Goal: Information Seeking & Learning: Learn about a topic

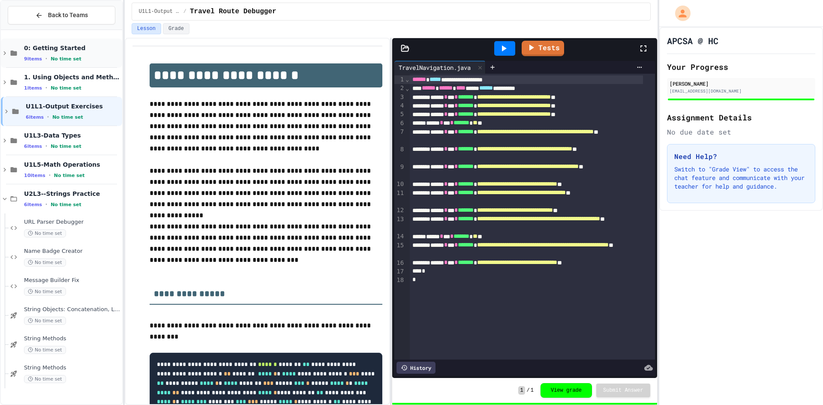
click at [74, 53] on div "0: Getting Started 9 items • No time set" at bounding box center [72, 53] width 97 height 18
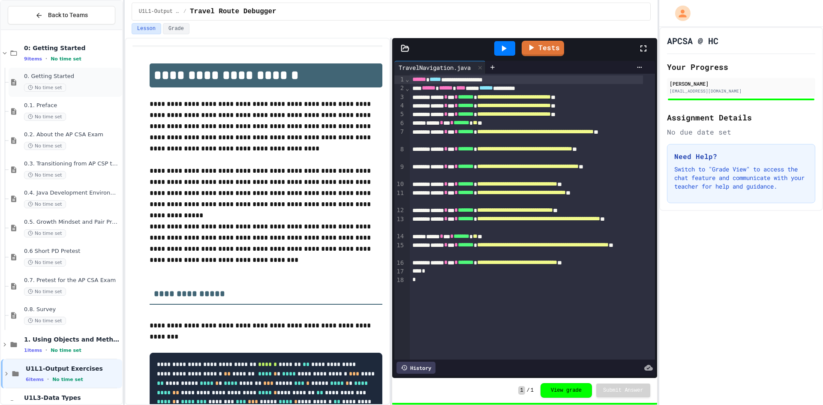
click at [69, 80] on span "0. Getting Started" at bounding box center [72, 76] width 97 height 7
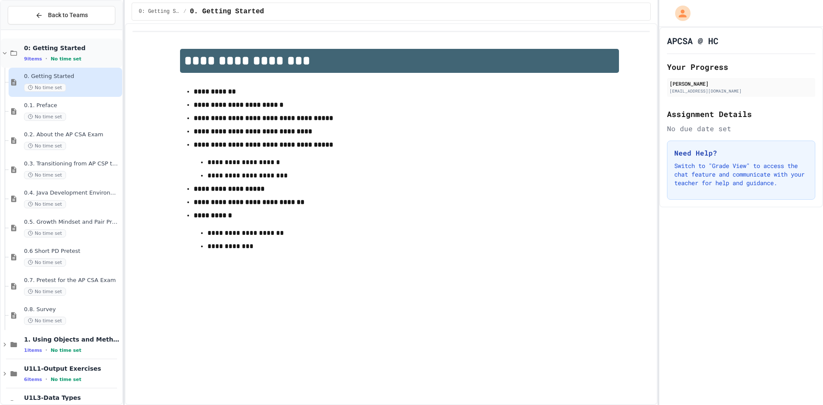
click at [71, 60] on span "No time set" at bounding box center [66, 59] width 31 height 6
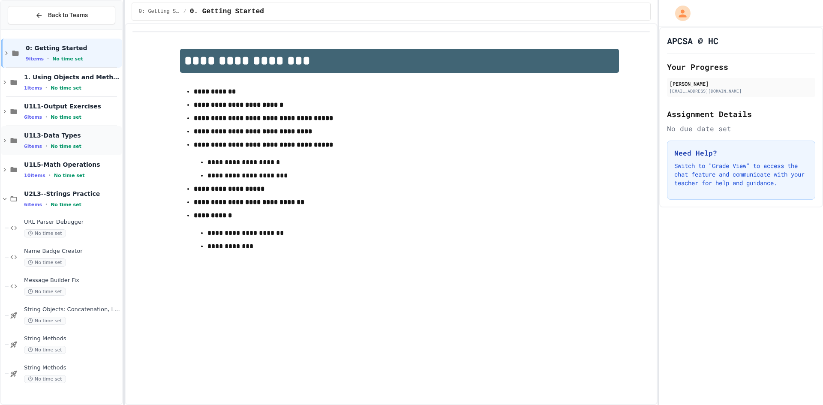
click at [84, 134] on span "U1L3-Data Types" at bounding box center [72, 136] width 97 height 8
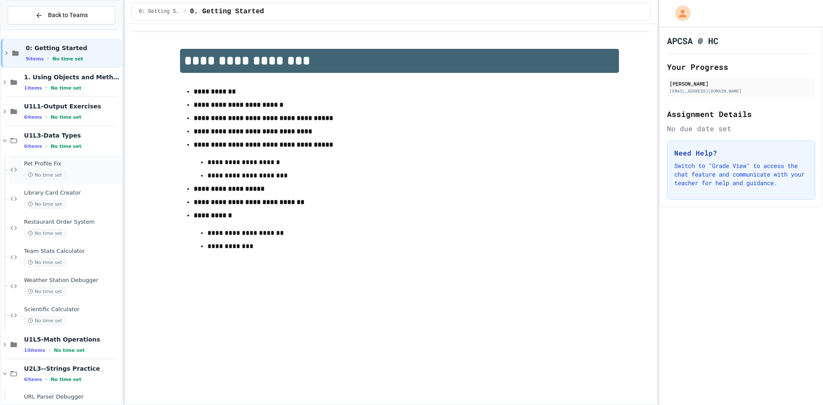
click at [82, 172] on div "No time set" at bounding box center [72, 175] width 97 height 8
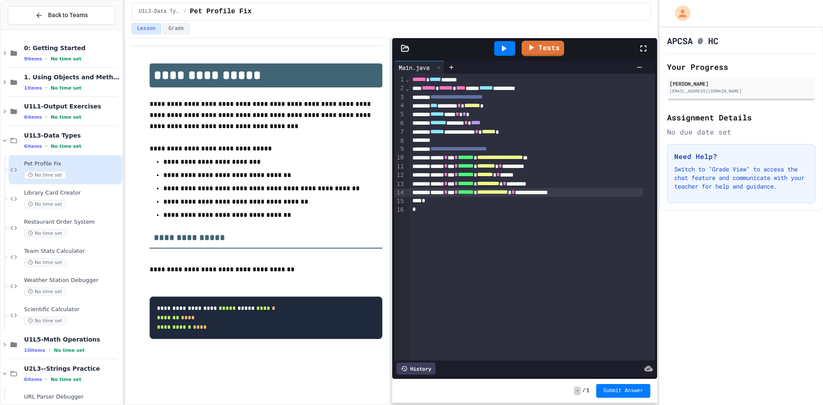
drag, startPoint x: 618, startPoint y: 194, endPoint x: 612, endPoint y: 194, distance: 5.6
click at [612, 194] on div "**********" at bounding box center [526, 192] width 233 height 9
click at [504, 50] on icon at bounding box center [504, 48] width 5 height 6
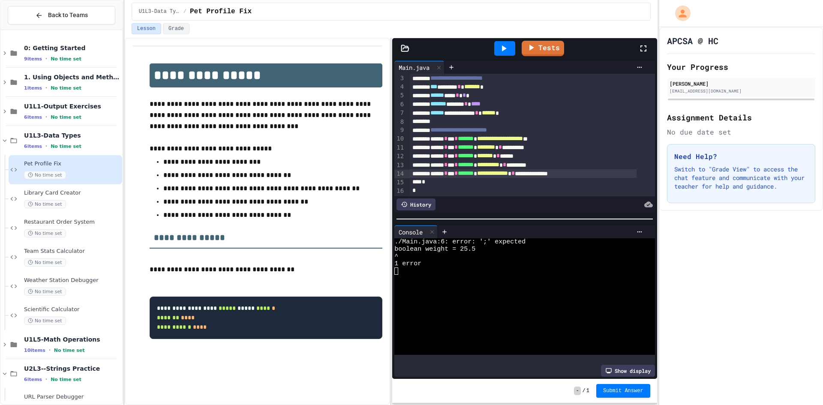
scroll to position [29, 0]
click at [516, 100] on div "******* ****** * ****" at bounding box center [523, 104] width 227 height 9
click at [505, 42] on div at bounding box center [505, 48] width 21 height 15
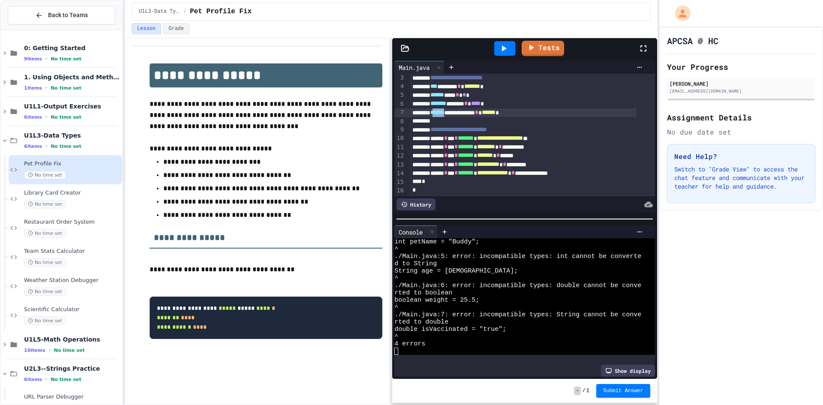
drag, startPoint x: 457, startPoint y: 105, endPoint x: 441, endPoint y: 104, distance: 15.5
click at [441, 109] on span "******" at bounding box center [438, 112] width 14 height 6
drag, startPoint x: 438, startPoint y: 93, endPoint x: 461, endPoint y: 95, distance: 23.7
click at [461, 100] on div "******* ****** * **** *" at bounding box center [523, 104] width 227 height 9
click at [458, 109] on div "**********" at bounding box center [523, 113] width 227 height 9
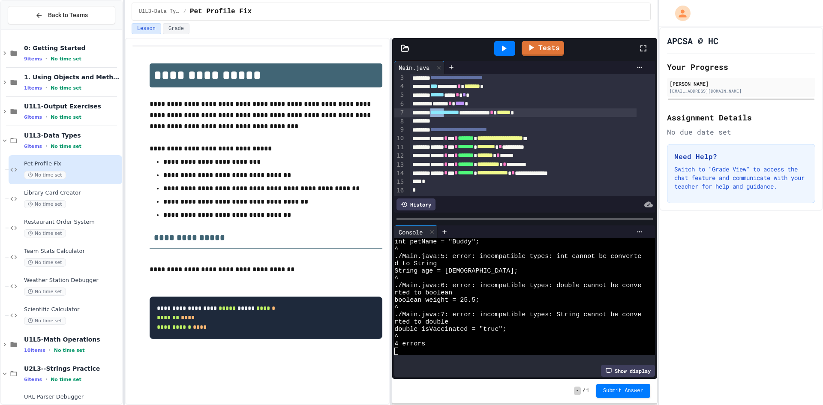
drag, startPoint x: 458, startPoint y: 103, endPoint x: 438, endPoint y: 104, distance: 19.7
click at [438, 109] on span "**********" at bounding box center [445, 112] width 29 height 6
click at [437, 100] on div "****** * **** *" at bounding box center [523, 104] width 227 height 9
click at [502, 44] on icon at bounding box center [504, 48] width 10 height 10
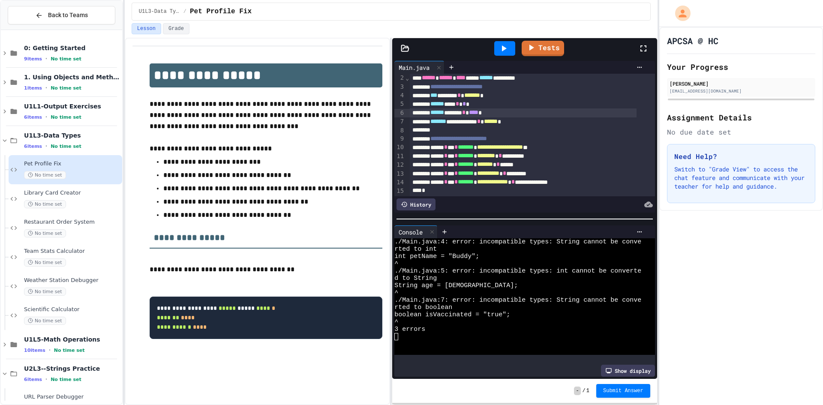
scroll to position [0, 0]
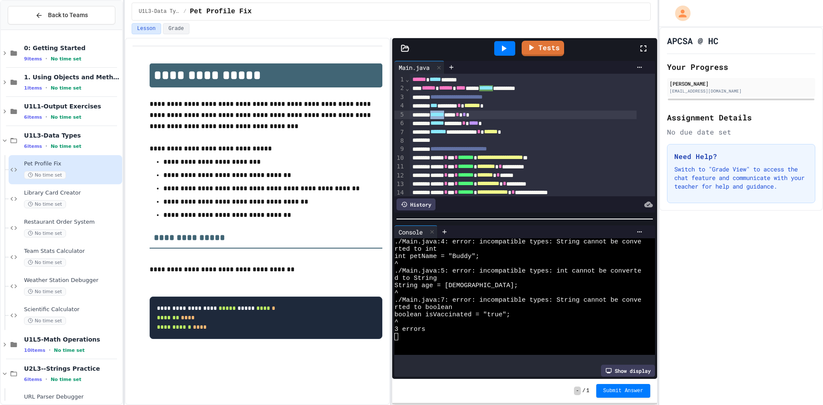
drag, startPoint x: 457, startPoint y: 114, endPoint x: 438, endPoint y: 115, distance: 18.9
click at [438, 115] on span "******" at bounding box center [438, 115] width 14 height 6
click at [437, 106] on span "***" at bounding box center [434, 106] width 7 height 6
drag, startPoint x: 464, startPoint y: 104, endPoint x: 458, endPoint y: 106, distance: 7.1
click at [458, 106] on div "*** ** **** ******* * ******* *" at bounding box center [523, 106] width 227 height 9
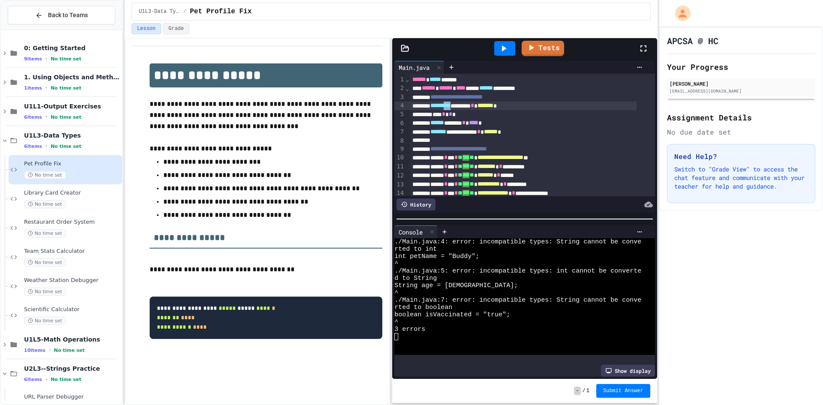
drag, startPoint x: 467, startPoint y: 106, endPoint x: 458, endPoint y: 106, distance: 9.0
click at [438, 116] on div "*** * * *" at bounding box center [523, 114] width 227 height 9
click at [504, 50] on icon at bounding box center [504, 48] width 5 height 6
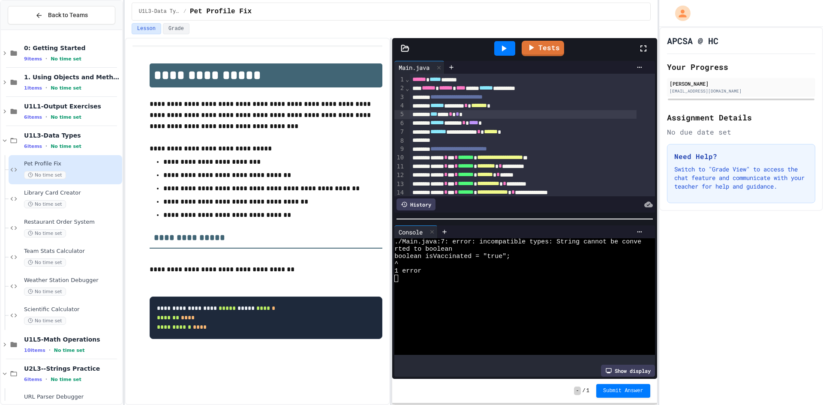
click at [498, 130] on span "******" at bounding box center [491, 132] width 14 height 6
click at [69, 145] on span "No time set" at bounding box center [66, 147] width 31 height 6
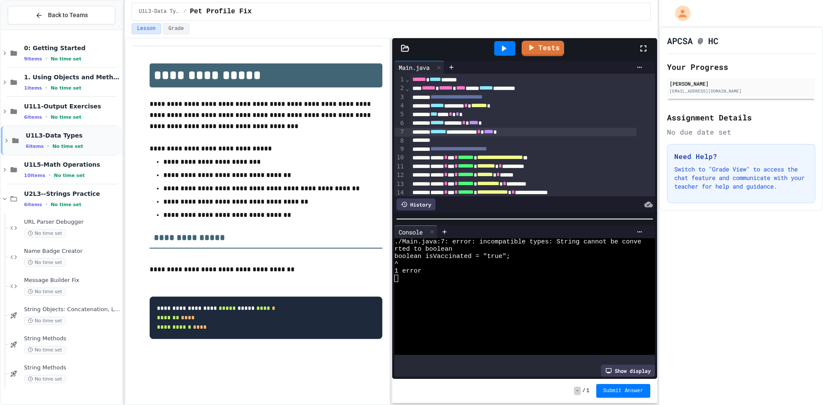
click at [84, 139] on span "U1L3-Data Types" at bounding box center [73, 136] width 95 height 8
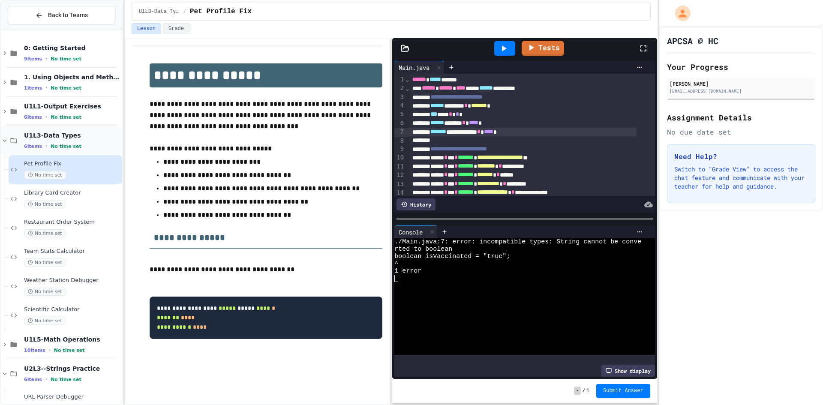
click at [87, 136] on span "U1L3-Data Types" at bounding box center [72, 136] width 97 height 8
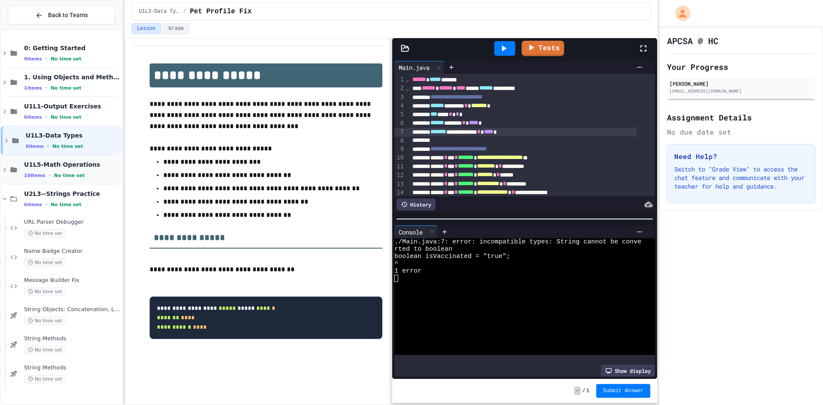
click at [82, 169] on div "U1L5-Math Operations 10 items • No time set" at bounding box center [72, 170] width 97 height 18
click at [73, 197] on div "Temperature Display Fix No time set" at bounding box center [72, 199] width 97 height 19
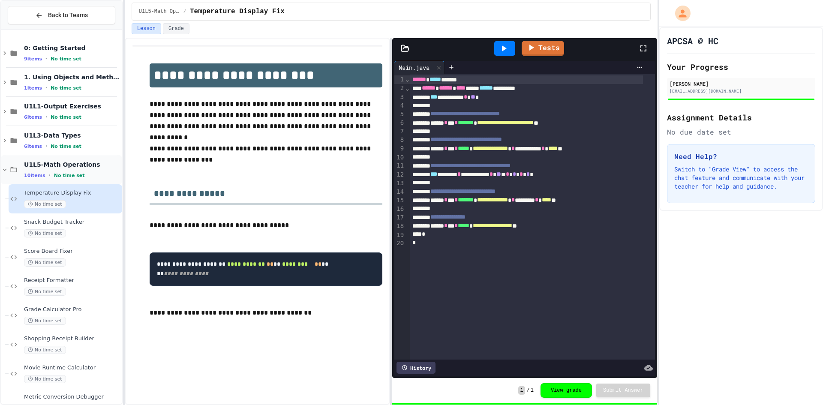
click at [82, 171] on div "U1L5-Math Operations 10 items • No time set" at bounding box center [72, 170] width 97 height 18
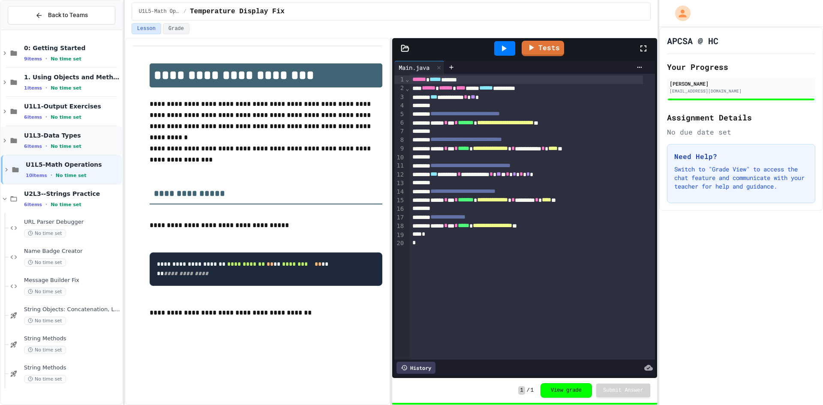
click at [86, 139] on span "U1L3-Data Types" at bounding box center [72, 136] width 97 height 8
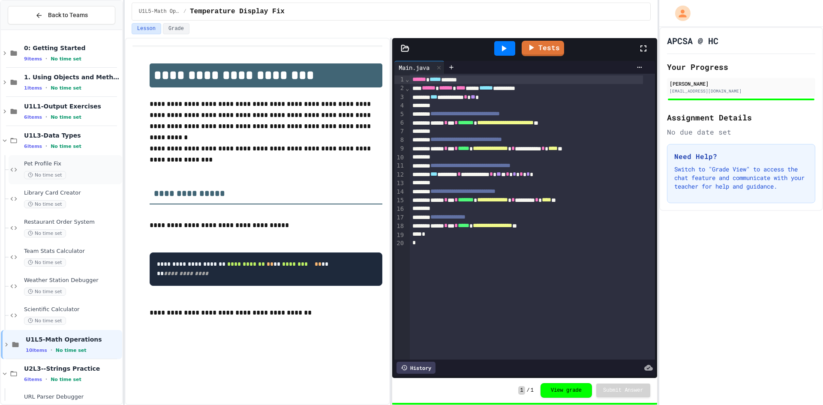
click at [72, 174] on div "No time set" at bounding box center [72, 175] width 97 height 8
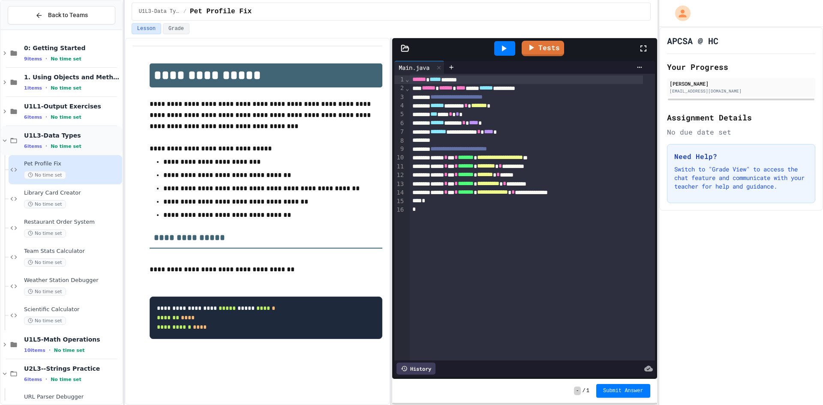
click at [82, 143] on div "6 items • No time set" at bounding box center [72, 146] width 97 height 7
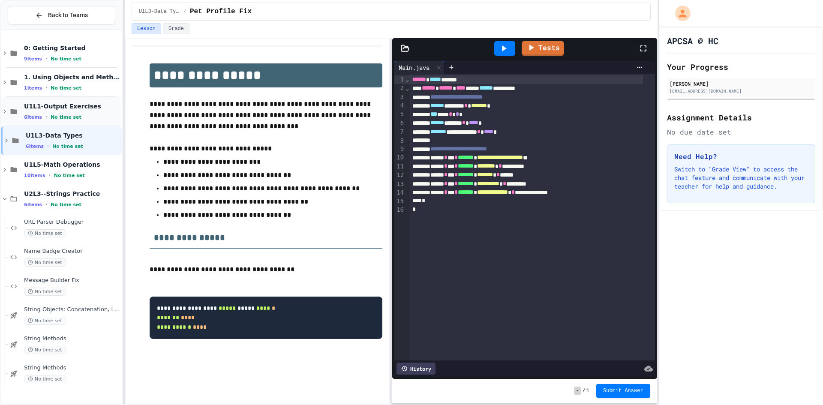
click at [88, 114] on div "6 items • No time set" at bounding box center [72, 117] width 97 height 7
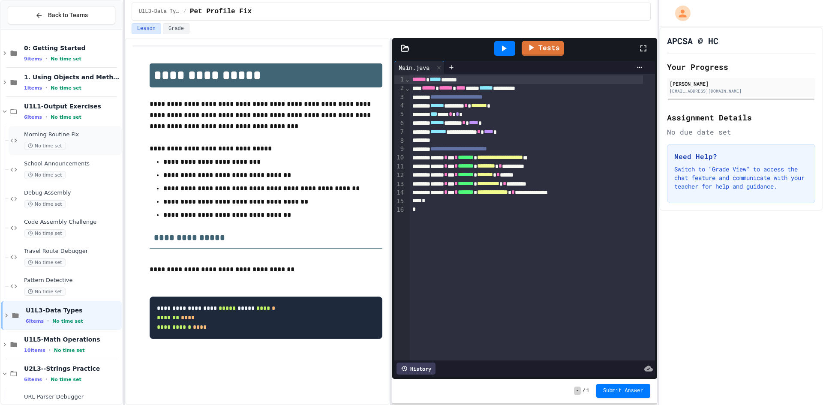
click at [83, 141] on div "Morning Routine Fix No time set" at bounding box center [72, 140] width 97 height 19
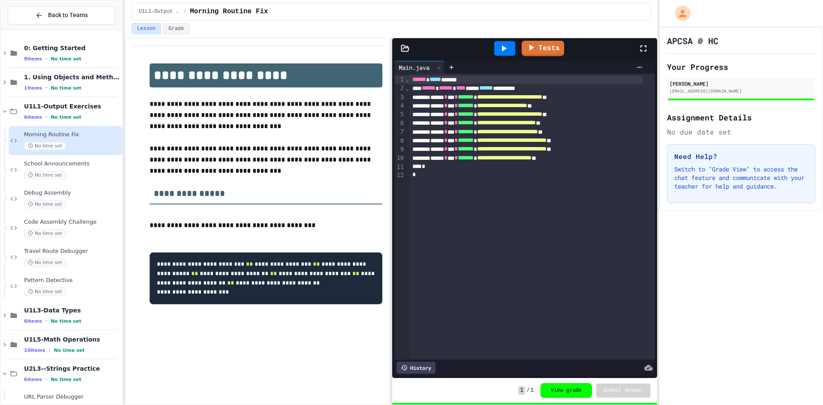
click at [87, 109] on span "U1L1-Output Exercises" at bounding box center [72, 107] width 97 height 8
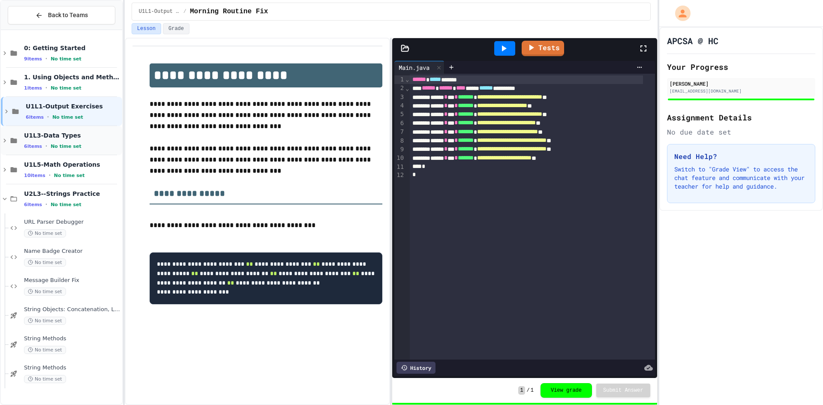
click at [81, 144] on div "6 items • No time set" at bounding box center [72, 146] width 97 height 7
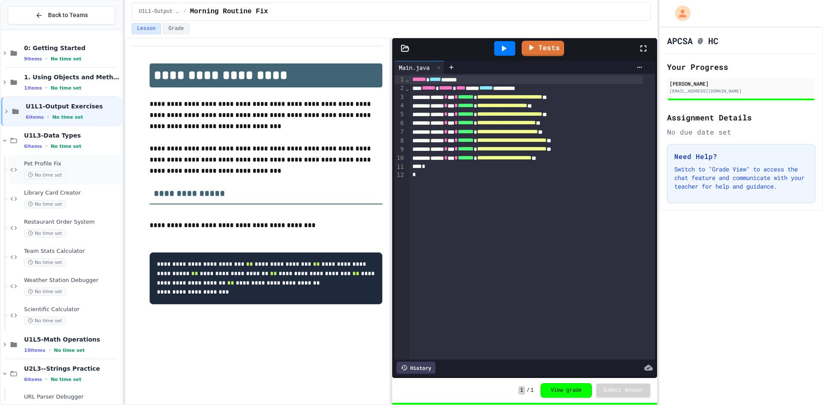
click at [74, 166] on span "Pet Profile Fix" at bounding box center [72, 163] width 97 height 7
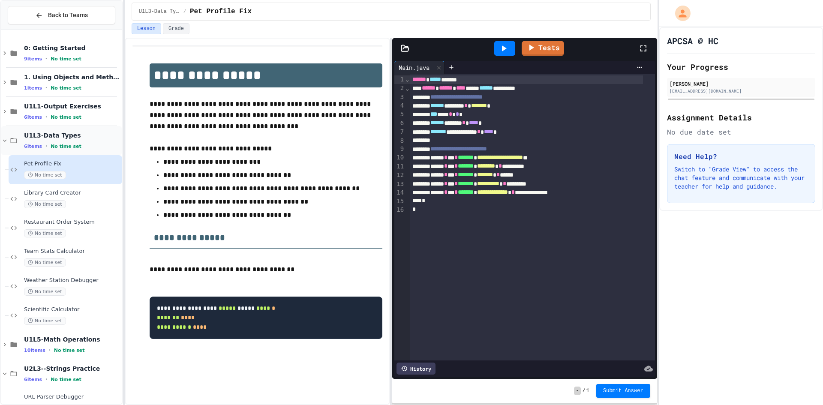
click at [81, 133] on span "U1L3-Data Types" at bounding box center [72, 136] width 97 height 8
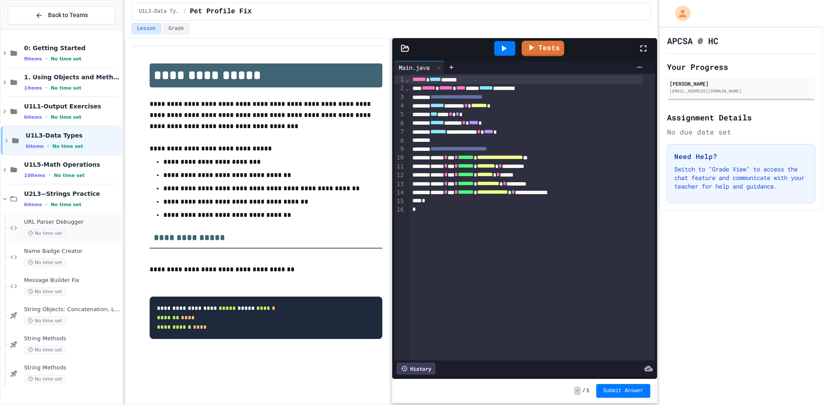
click at [75, 227] on div "URL Parser Debugger No time set" at bounding box center [72, 228] width 97 height 19
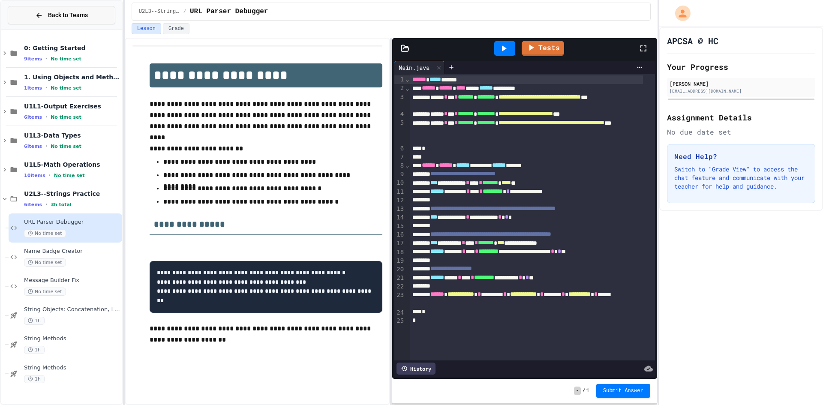
click at [69, 13] on span "Back to Teams" at bounding box center [68, 15] width 40 height 9
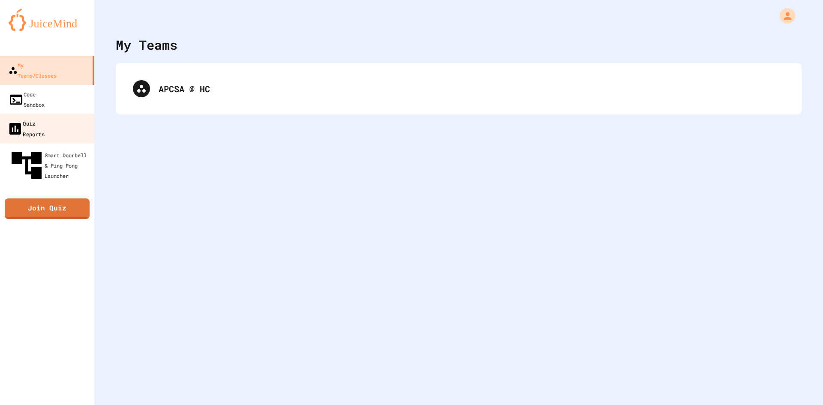
click at [45, 118] on div "Quiz Reports" at bounding box center [25, 128] width 37 height 21
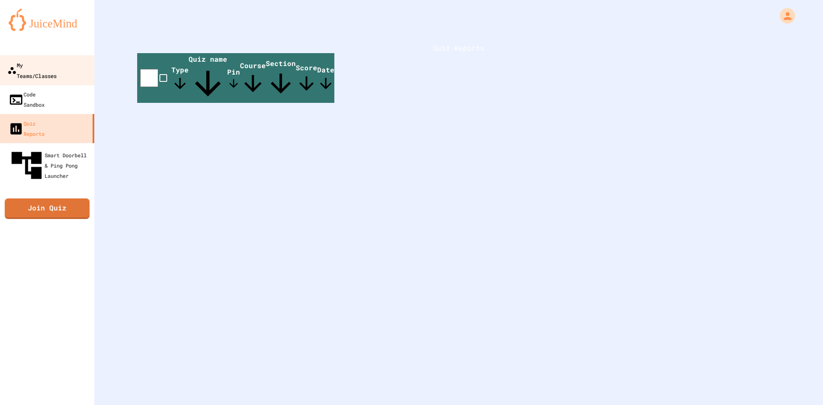
click at [59, 72] on link "My Teams/Classes" at bounding box center [47, 70] width 97 height 30
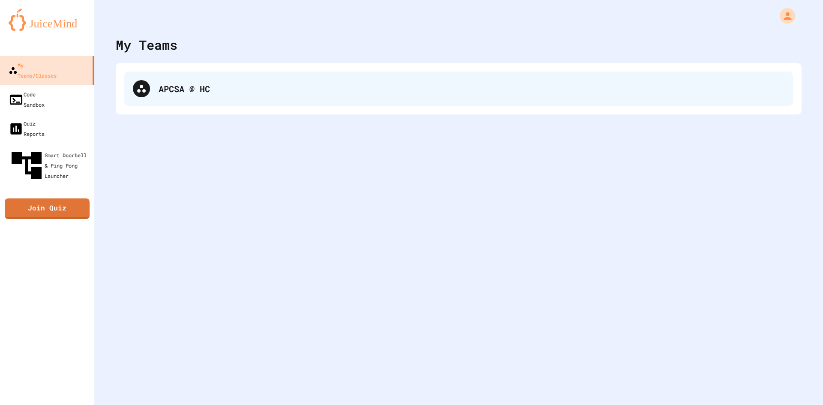
click at [241, 88] on div "APCSA @ HC" at bounding box center [472, 88] width 626 height 13
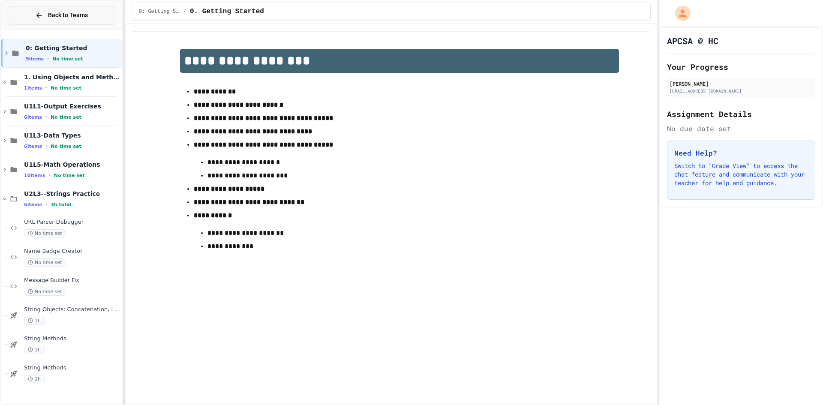
click at [66, 10] on button "Back to Teams" at bounding box center [62, 15] width 108 height 18
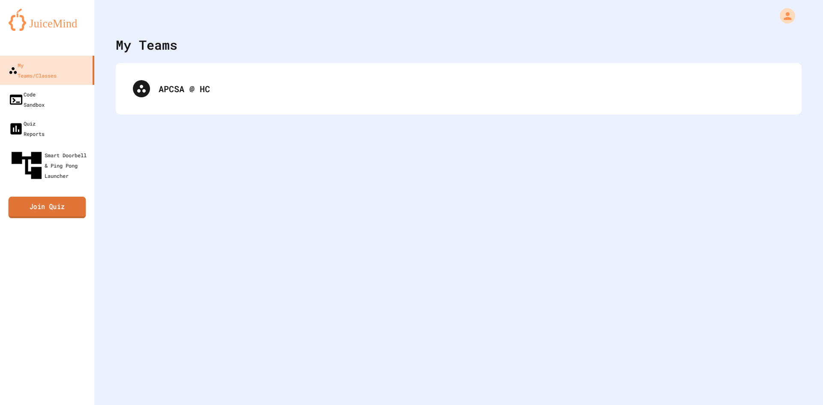
click at [60, 197] on link "Join Quiz" at bounding box center [48, 207] width 78 height 21
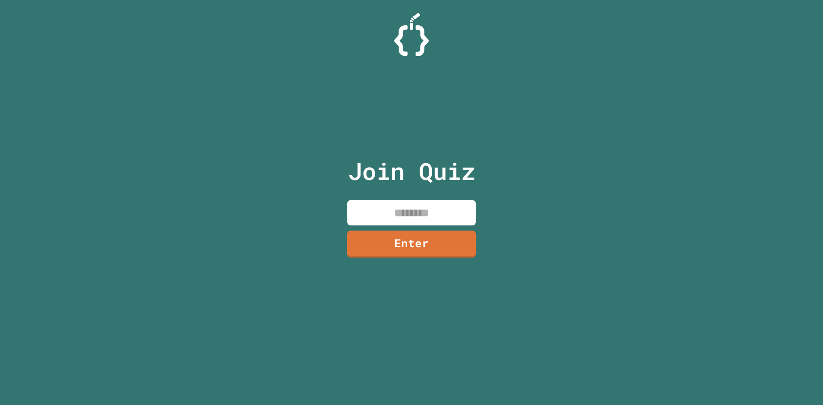
drag, startPoint x: 450, startPoint y: 214, endPoint x: 461, endPoint y: 208, distance: 12.9
click at [461, 208] on input at bounding box center [411, 212] width 129 height 25
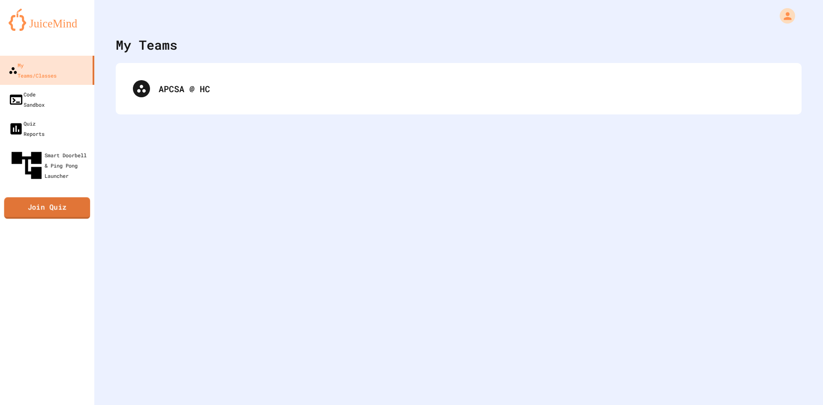
click at [42, 198] on link "Join Quiz" at bounding box center [47, 208] width 86 height 21
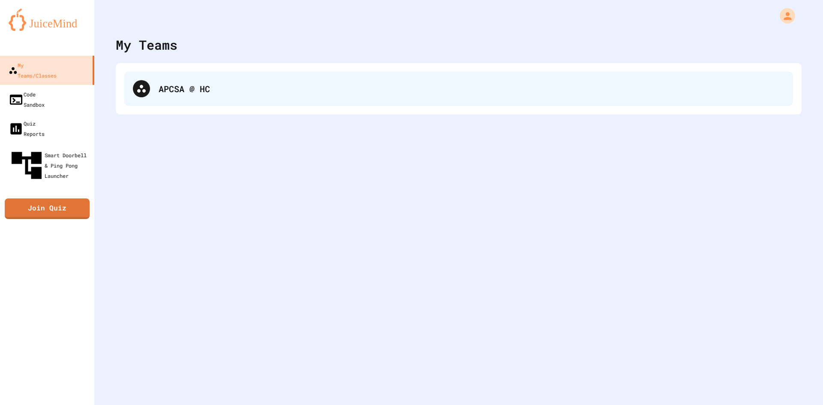
click at [234, 95] on div "APCSA @ HC" at bounding box center [458, 89] width 669 height 34
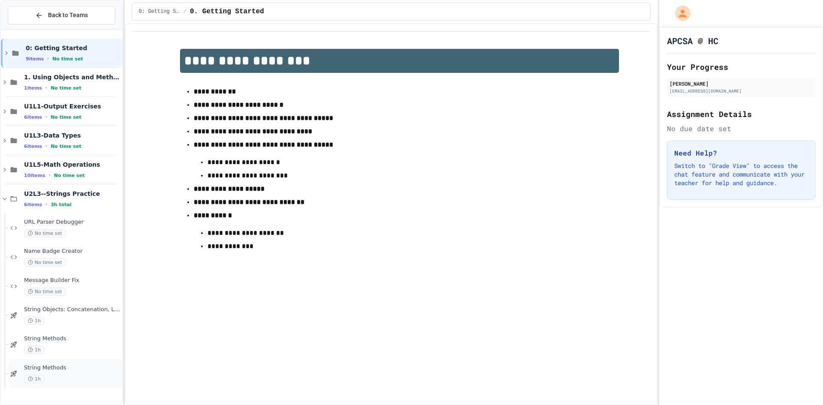
click at [62, 371] on span "String Methods" at bounding box center [72, 368] width 97 height 7
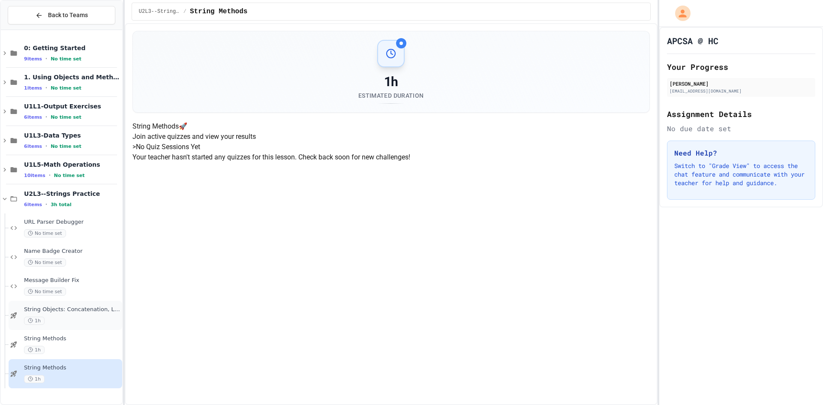
click at [69, 318] on div "1h" at bounding box center [72, 321] width 97 height 8
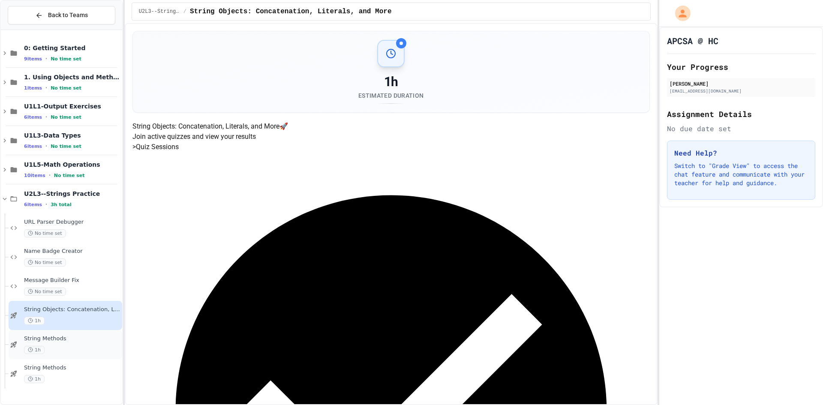
click at [54, 342] on span "String Methods" at bounding box center [72, 338] width 97 height 7
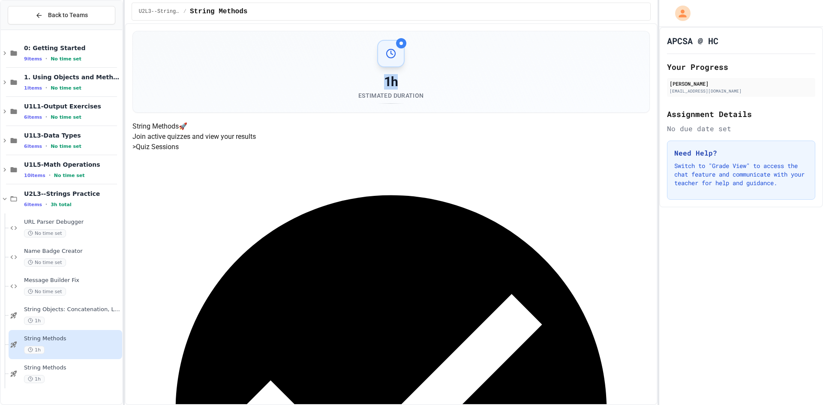
drag, startPoint x: 393, startPoint y: 79, endPoint x: 384, endPoint y: 82, distance: 9.9
click at [384, 82] on div "1h" at bounding box center [391, 81] width 65 height 15
click at [413, 75] on div "1h" at bounding box center [391, 81] width 65 height 15
click at [75, 371] on span "String Methods" at bounding box center [72, 368] width 97 height 7
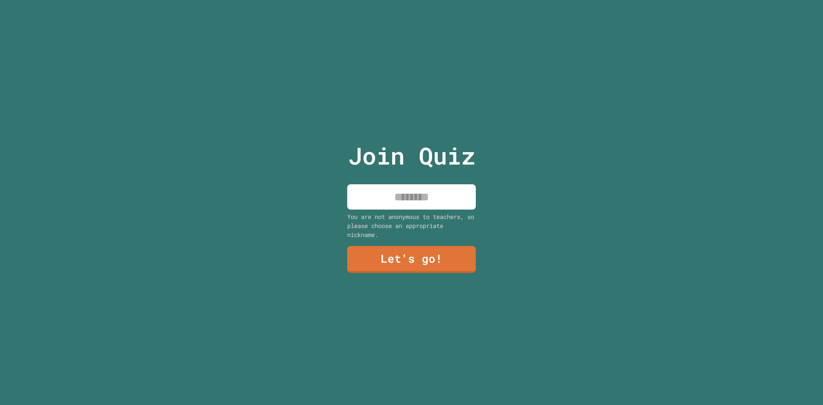
click at [392, 188] on input at bounding box center [411, 196] width 129 height 25
drag, startPoint x: 442, startPoint y: 193, endPoint x: 418, endPoint y: 194, distance: 24.1
click at [418, 194] on input "********" at bounding box center [411, 196] width 129 height 25
type input "*****"
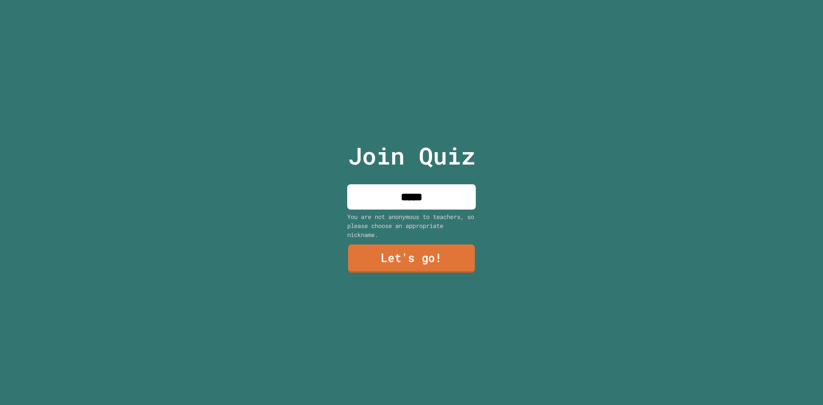
type input "*****"
click at [381, 255] on link "Let's go!" at bounding box center [411, 259] width 127 height 28
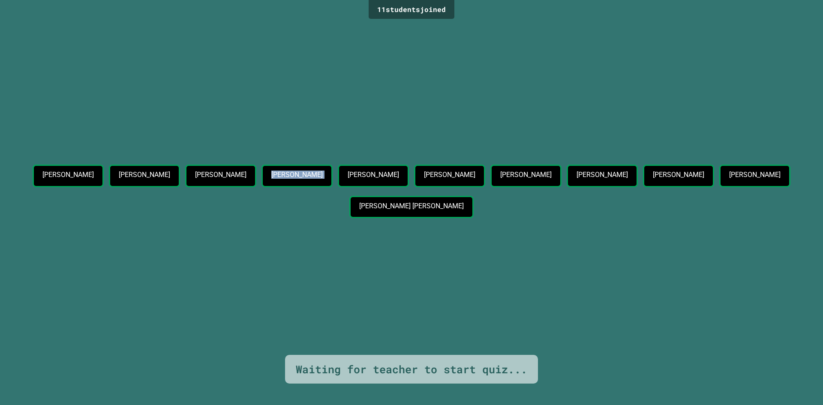
drag, startPoint x: 451, startPoint y: 156, endPoint x: 320, endPoint y: 186, distance: 135.1
click at [320, 186] on div "Ethan Nowacinski Kyler Hinds Makenzie Mook Bradley Solomon Giles Veit Miguel Er…" at bounding box center [411, 193] width 781 height 57
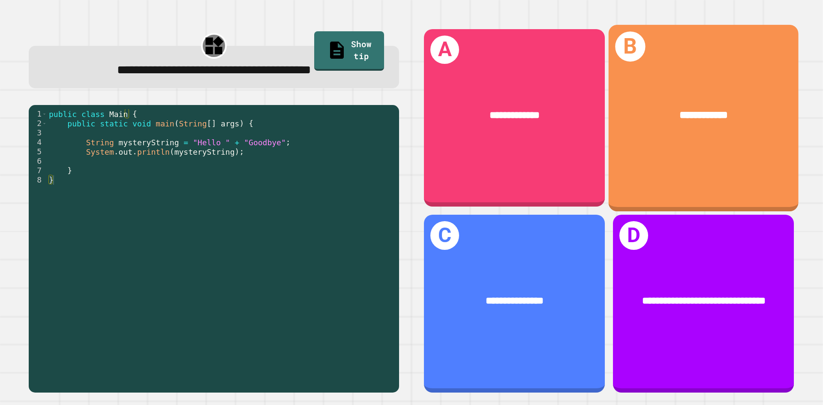
click at [668, 144] on div "**********" at bounding box center [704, 117] width 190 height 187
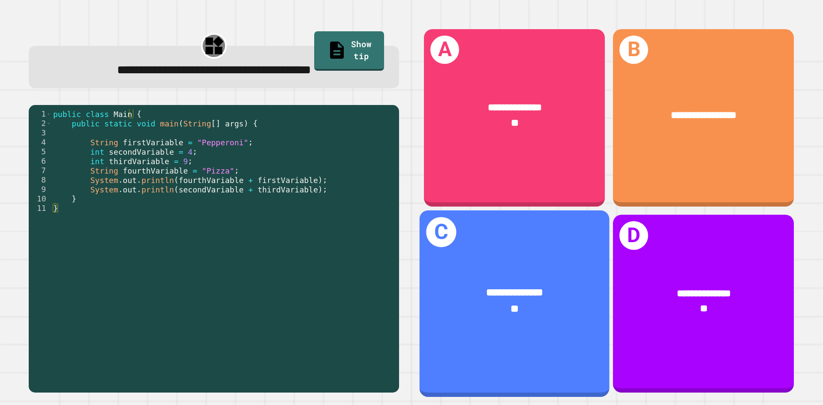
click at [521, 265] on div "**********" at bounding box center [515, 302] width 190 height 74
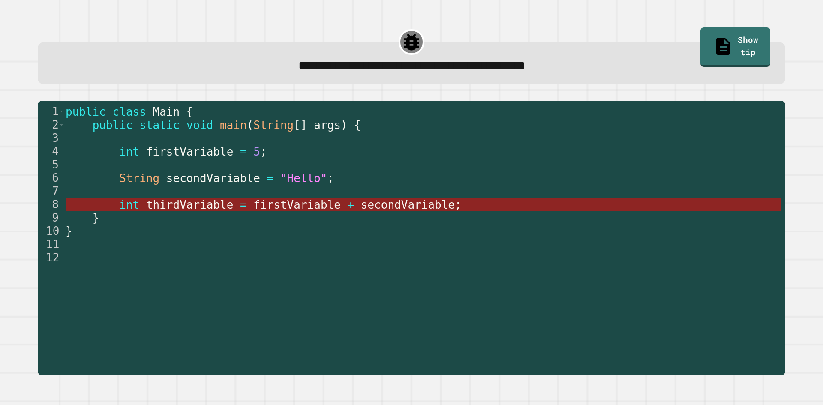
click at [254, 206] on span "firstVariable" at bounding box center [297, 205] width 87 height 13
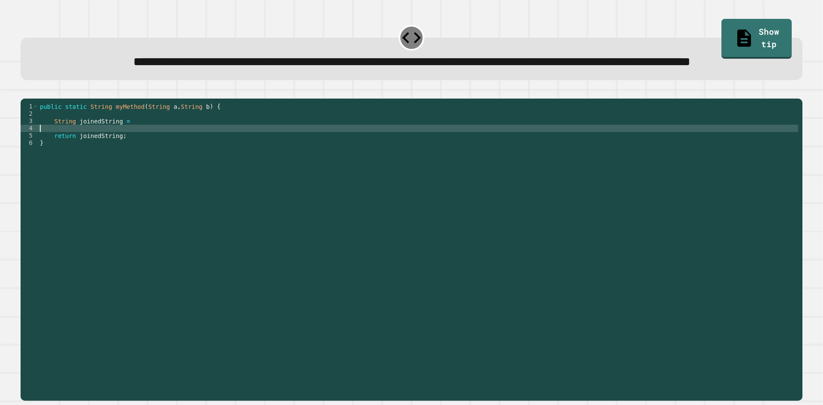
click at [133, 163] on div "public static String myMethod ( String a , String b ) { String joinedString = r…" at bounding box center [418, 230] width 760 height 255
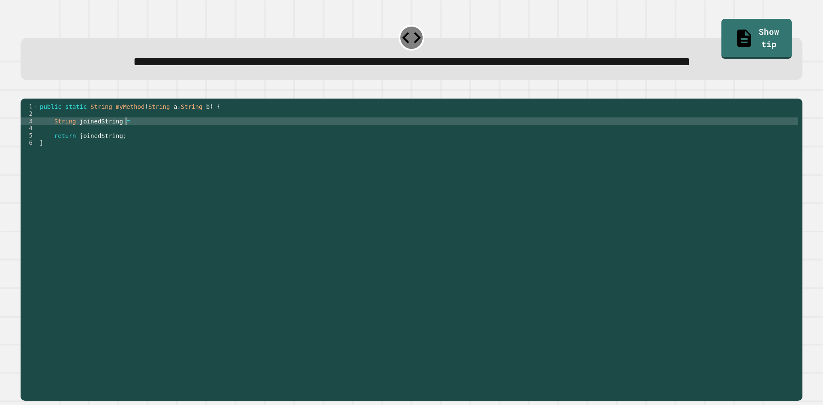
click at [136, 154] on div "public static String myMethod ( String a , String b ) { String joinedString = r…" at bounding box center [418, 230] width 760 height 255
type textarea "**********"
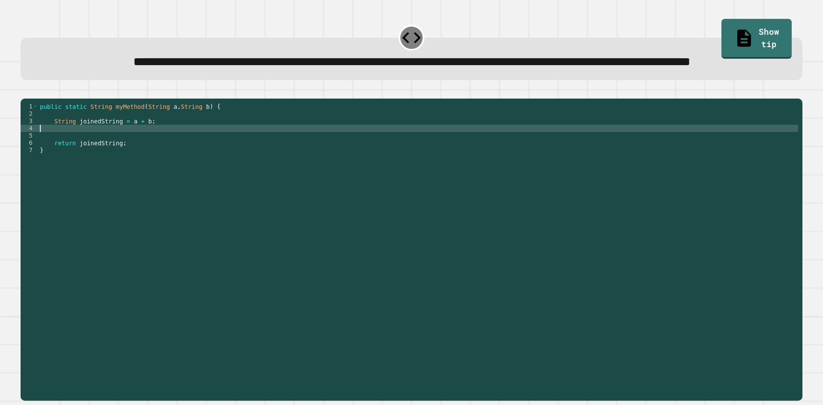
scroll to position [0, 0]
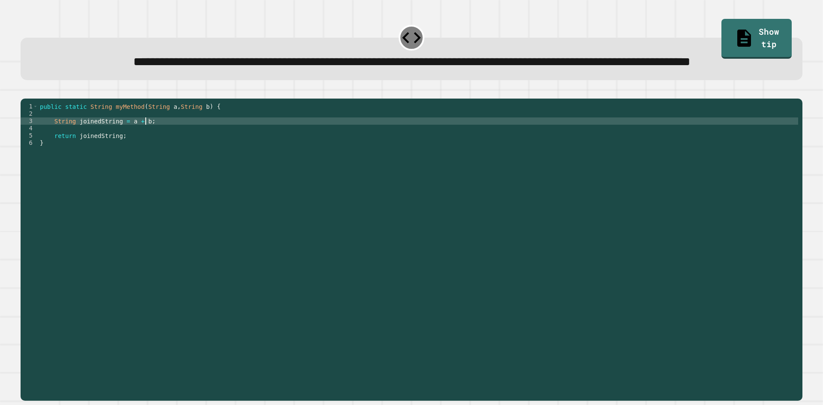
type textarea "**********"
click at [25, 92] on icon "button" at bounding box center [25, 92] width 0 height 0
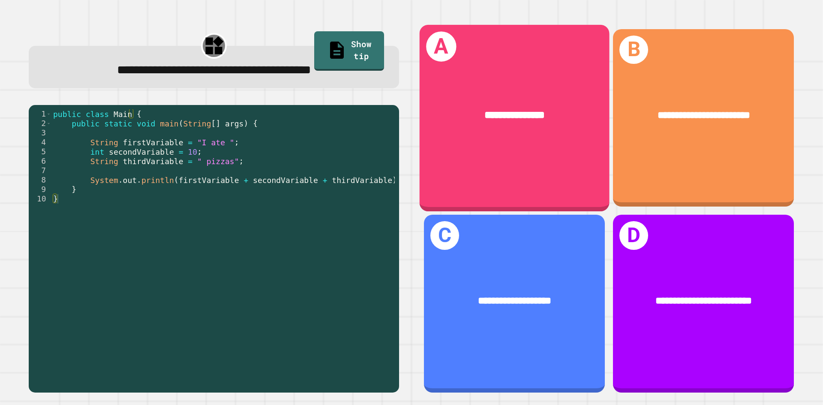
click at [526, 137] on div "**********" at bounding box center [515, 115] width 190 height 57
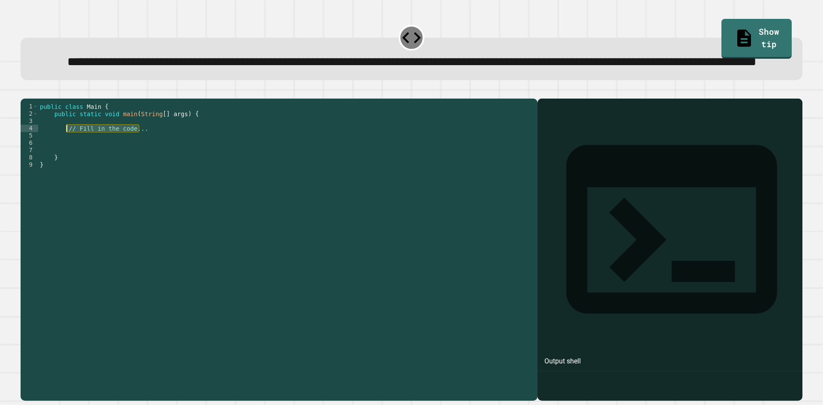
drag, startPoint x: 143, startPoint y: 162, endPoint x: 67, endPoint y: 160, distance: 76.4
click at [67, 160] on div "public class Main { public static void main ( String [ ] args ) { // Fill in th…" at bounding box center [285, 230] width 495 height 255
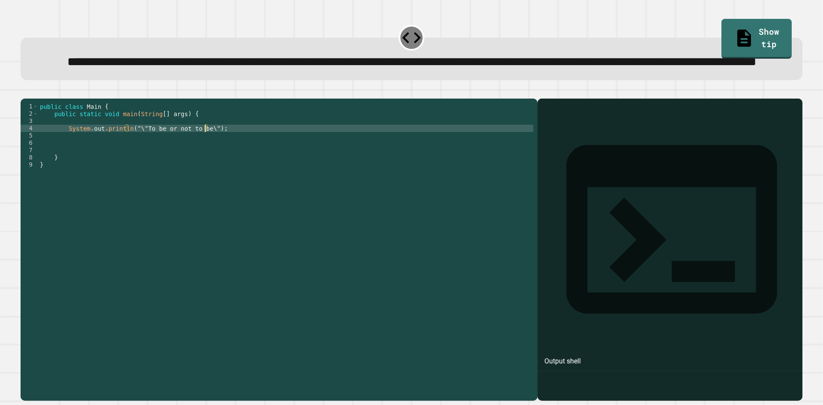
scroll to position [0, 12]
click at [25, 92] on icon "button" at bounding box center [25, 92] width 0 height 0
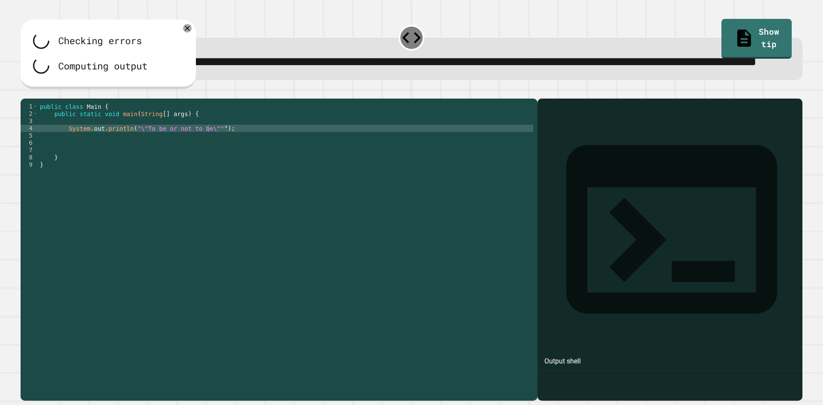
click at [206, 160] on div "public class Main { public static void main ( String [ ] args ) { System . out …" at bounding box center [285, 230] width 495 height 255
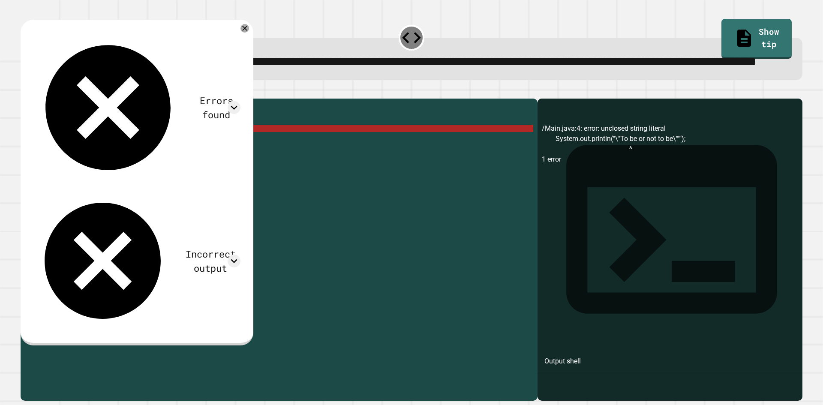
click at [210, 160] on div "public class Main { public static void main ( String [ ] args ) { System . out …" at bounding box center [285, 230] width 495 height 255
click at [212, 161] on div "public class Main { public static void main ( String [ ] args ) { System . out …" at bounding box center [285, 230] width 495 height 255
type textarea "**********"
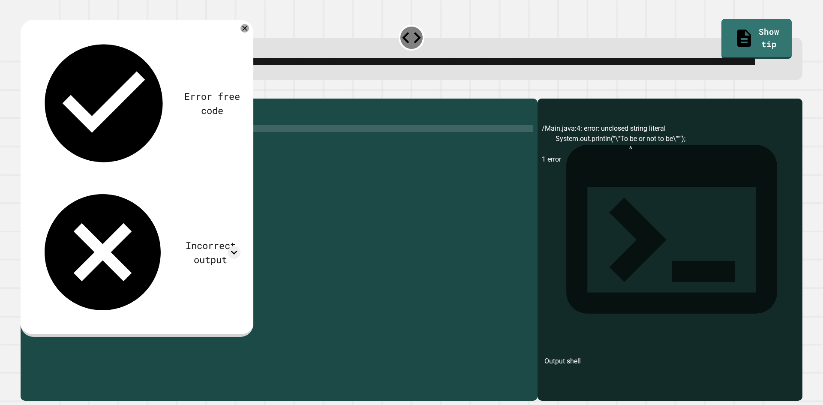
click at [25, 92] on icon "button" at bounding box center [25, 92] width 0 height 0
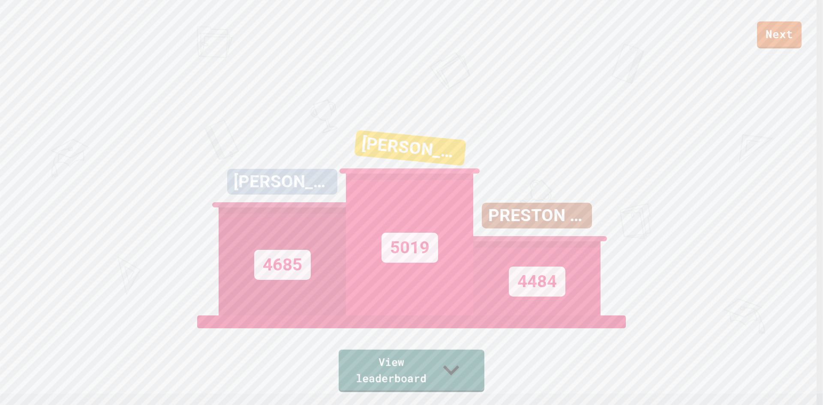
drag, startPoint x: 440, startPoint y: 394, endPoint x: 450, endPoint y: 368, distance: 28.1
click at [441, 389] on div "Next COHEN 4685 KYLER 5019 PRESTON 41 4484 View leaderboard" at bounding box center [411, 202] width 823 height 405
click at [450, 368] on link "View leaderboard" at bounding box center [412, 370] width 134 height 45
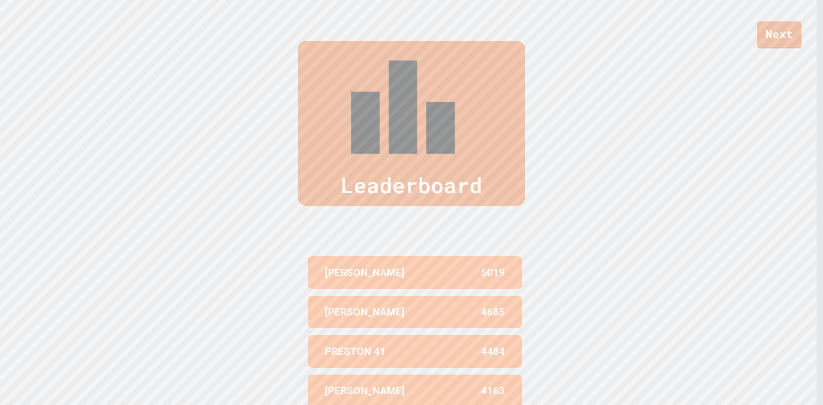
scroll to position [402, 0]
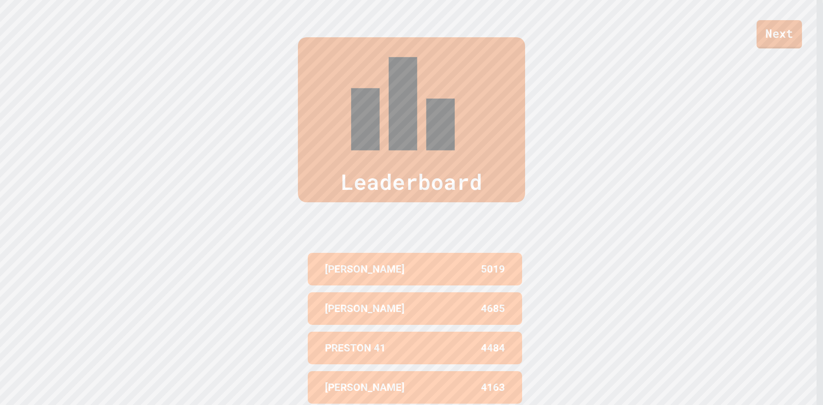
click at [786, 33] on link "Next" at bounding box center [779, 34] width 45 height 28
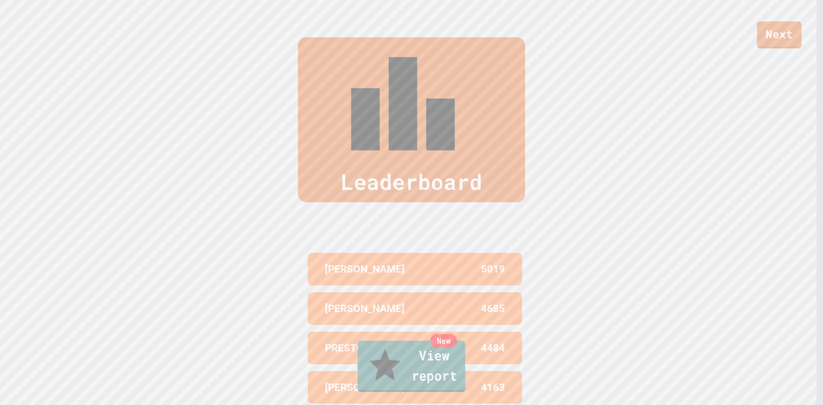
click at [422, 381] on link "New View report" at bounding box center [412, 366] width 108 height 51
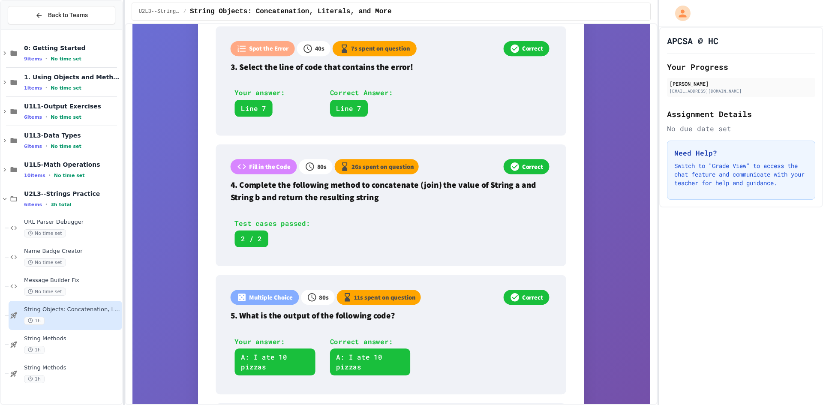
scroll to position [600, 0]
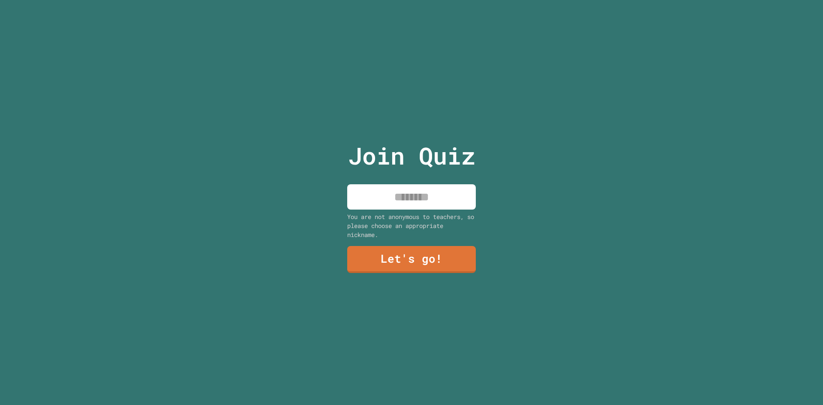
click at [413, 206] on input at bounding box center [411, 196] width 129 height 25
type input "****"
type input "*"
type input "*****"
type input "**********"
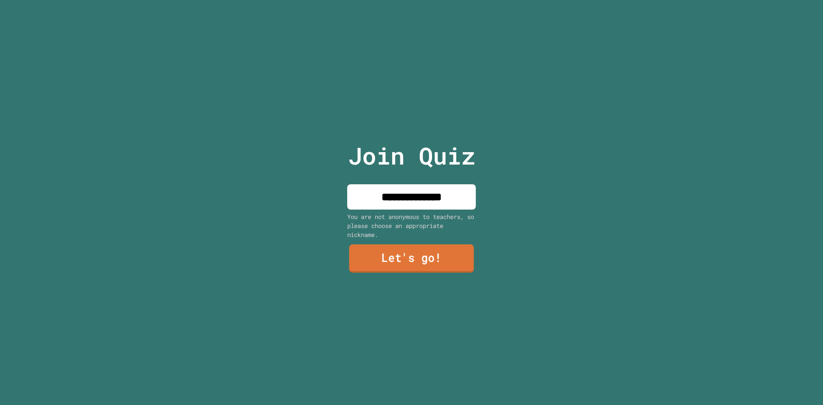
click at [410, 255] on link "Let's go!" at bounding box center [412, 258] width 125 height 28
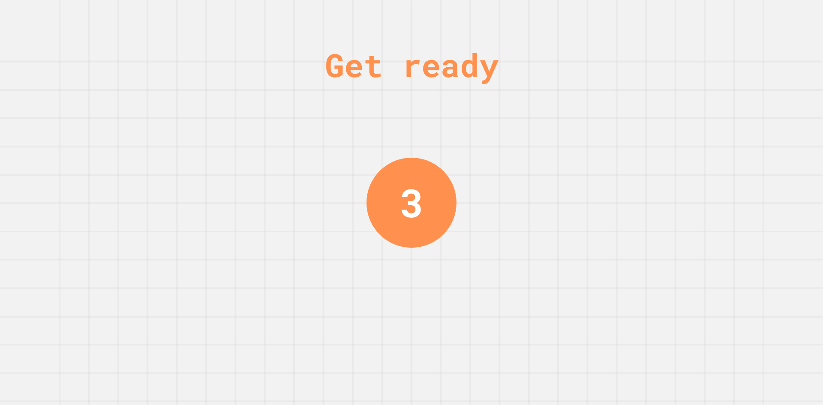
drag, startPoint x: 358, startPoint y: 151, endPoint x: 356, endPoint y: 161, distance: 9.8
click at [356, 161] on div "Get ready 3" at bounding box center [411, 202] width 823 height 405
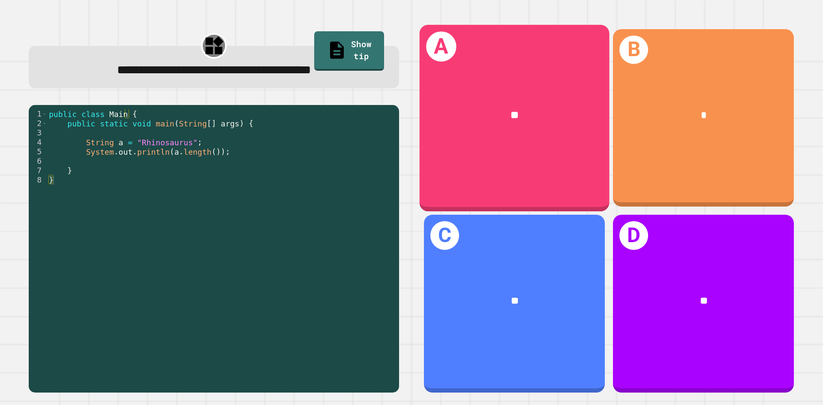
click at [503, 78] on div "A **" at bounding box center [515, 117] width 190 height 187
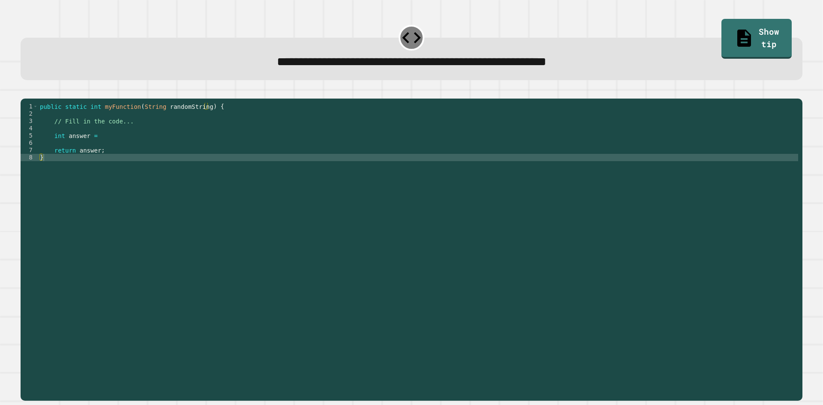
click at [112, 164] on div "public static int myFunction ( String randomString ) { // Fill in the code... i…" at bounding box center [418, 241] width 760 height 277
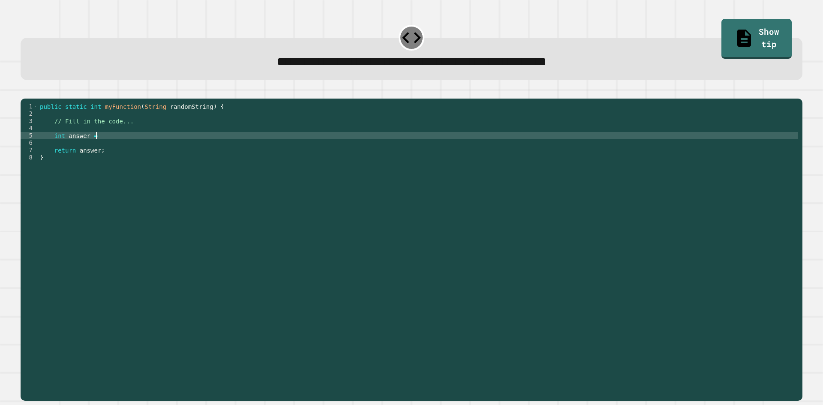
click at [111, 147] on div "public static int myFunction ( String randomString ) { // Fill in the code... i…" at bounding box center [418, 241] width 760 height 277
click at [25, 92] on icon "button" at bounding box center [25, 92] width 0 height 0
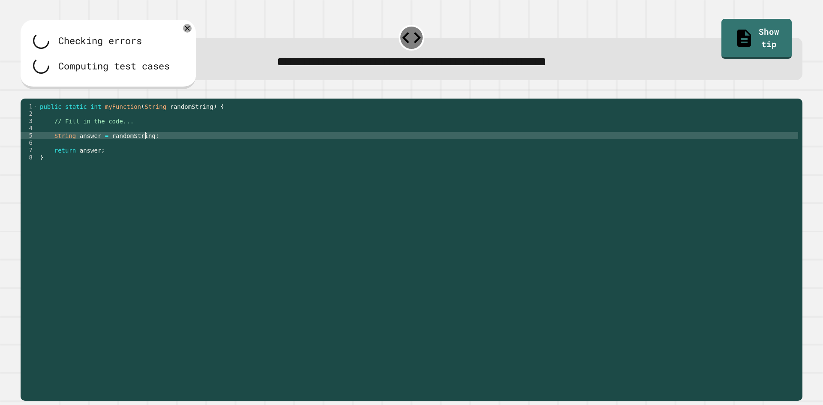
click at [145, 150] on div "public static int myFunction ( String randomString ) { // Fill in the code... S…" at bounding box center [418, 241] width 760 height 277
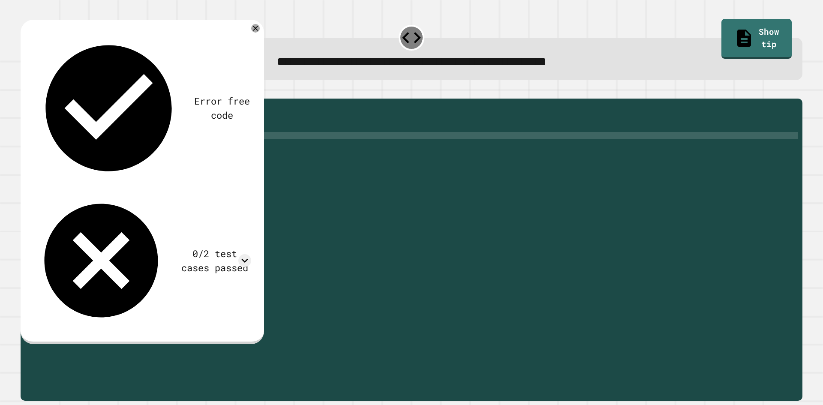
scroll to position [0, 5]
click at [25, 92] on icon "button" at bounding box center [25, 92] width 0 height 0
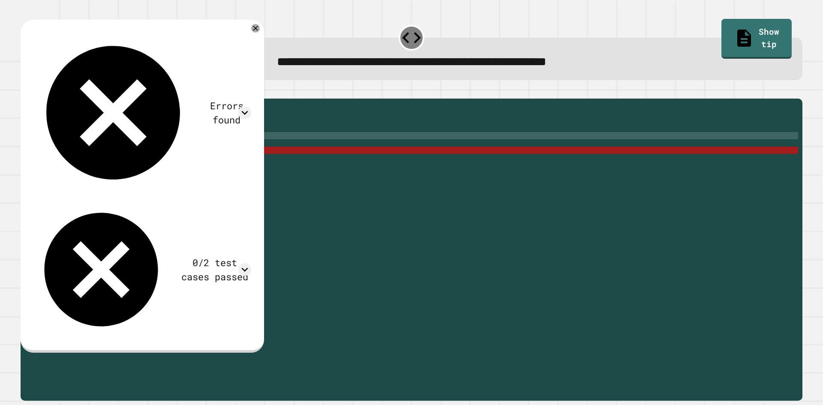
scroll to position [0, 4]
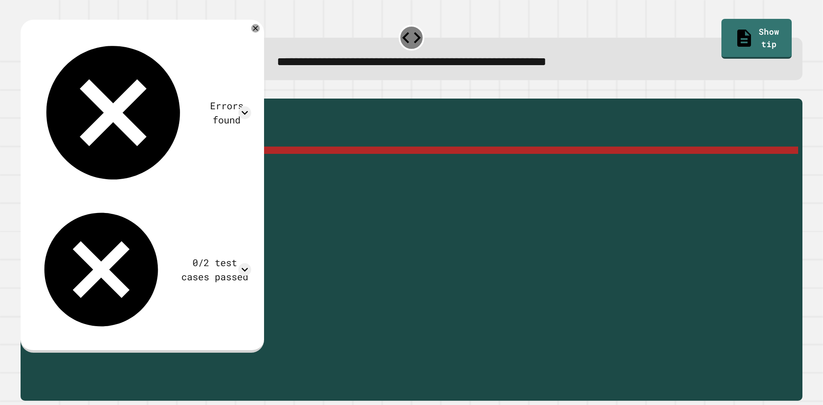
click at [94, 163] on div "public static int myFunction ( String randomString ) { // Fill in the code... S…" at bounding box center [418, 241] width 760 height 277
click at [72, 148] on div "public static int myFunction ( String randomString ) { // Fill in the code... S…" at bounding box center [418, 241] width 760 height 277
drag, startPoint x: 152, startPoint y: 148, endPoint x: 108, endPoint y: 149, distance: 44.2
click at [108, 149] on div "public static int myFunction ( String randomString ) { // Fill in the code... S…" at bounding box center [418, 241] width 760 height 277
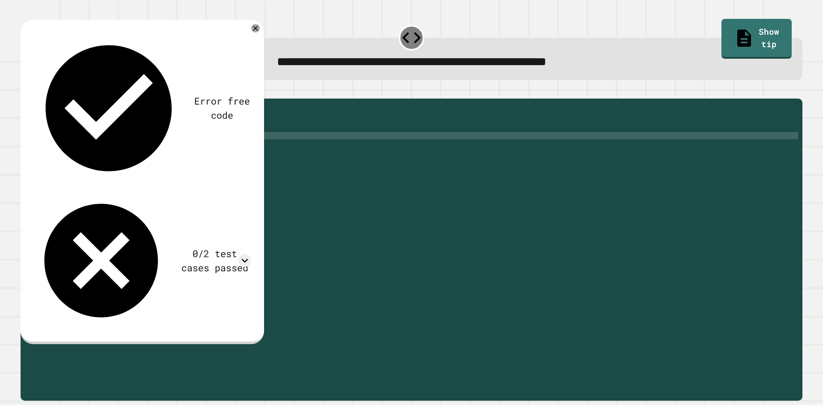
type textarea "**********"
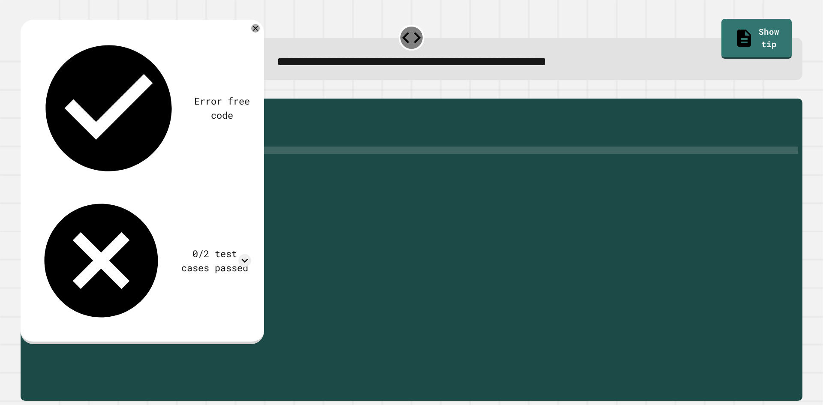
scroll to position [0, 6]
type textarea "**********"
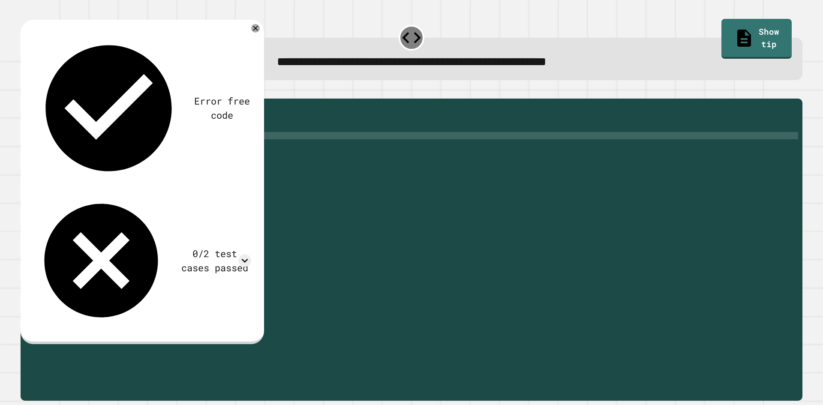
type textarea "**********"
click at [25, 92] on icon "button" at bounding box center [25, 92] width 0 height 0
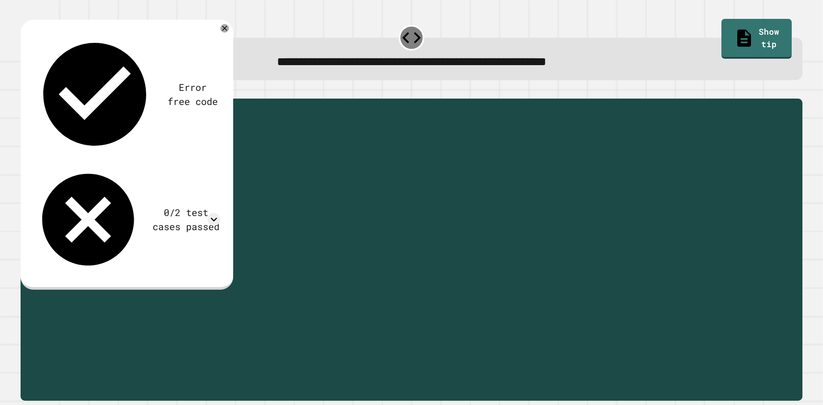
drag, startPoint x: 152, startPoint y: 148, endPoint x: 112, endPoint y: 149, distance: 40.3
click at [106, 151] on div "public static int myFunction ( String randomString ) { // Fill in the code... S…" at bounding box center [418, 241] width 760 height 277
click at [116, 150] on div "public static int myFunction ( String randomString ) { // Fill in the code... S…" at bounding box center [418, 241] width 760 height 277
drag, startPoint x: 131, startPoint y: 163, endPoint x: 96, endPoint y: 163, distance: 34.7
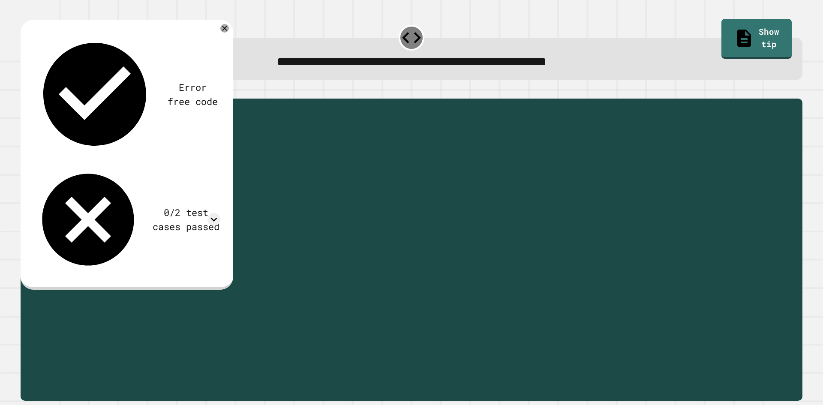
click at [96, 163] on div "public static int myFunction ( String randomString ) { // Fill in the code... S…" at bounding box center [418, 241] width 760 height 277
click at [106, 151] on div "public static int myFunction ( String randomString ) { // Fill in the code... S…" at bounding box center [418, 241] width 760 height 277
click at [42, 99] on div at bounding box center [412, 93] width 782 height 10
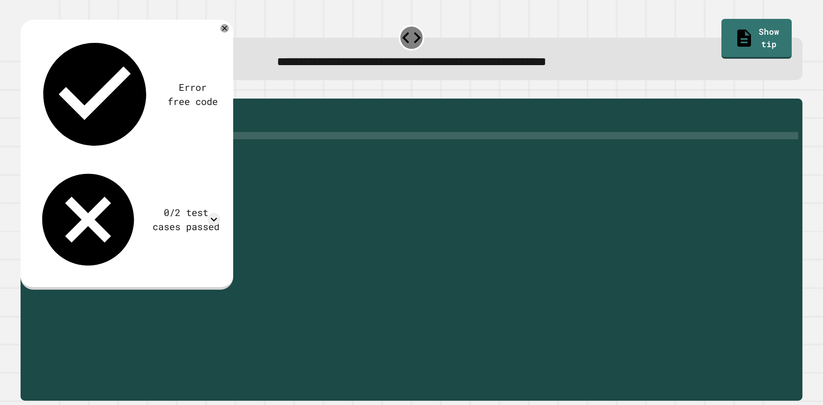
click at [25, 92] on icon "button" at bounding box center [25, 92] width 0 height 0
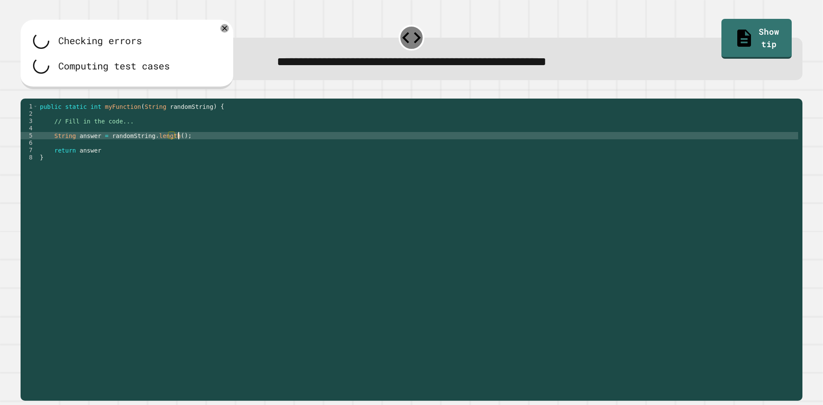
click at [194, 148] on div "public static int myFunction ( String randomString ) { // Fill in the code... S…" at bounding box center [418, 241] width 760 height 277
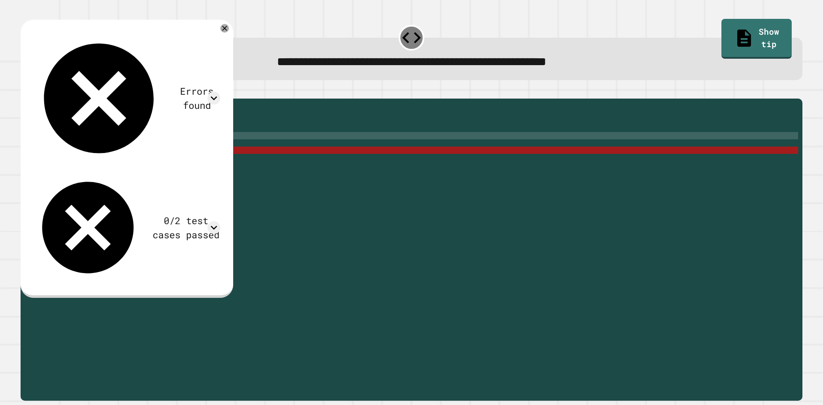
click at [103, 161] on div "public static int myFunction ( String randomString ) { // Fill in the code... S…" at bounding box center [418, 241] width 760 height 277
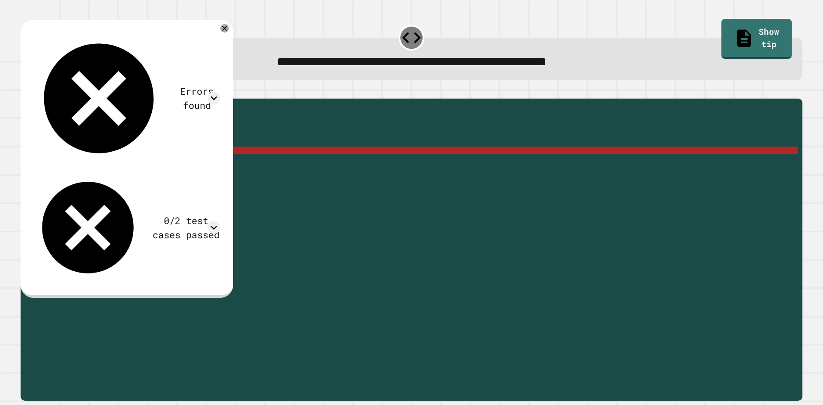
scroll to position [0, 3]
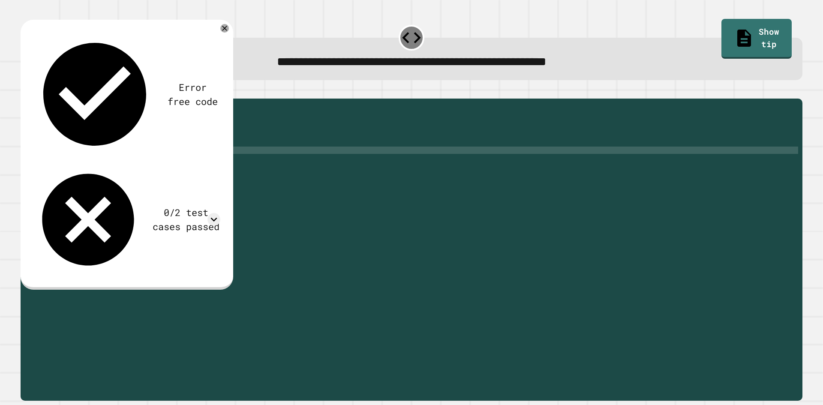
click at [25, 92] on button "button" at bounding box center [25, 92] width 0 height 0
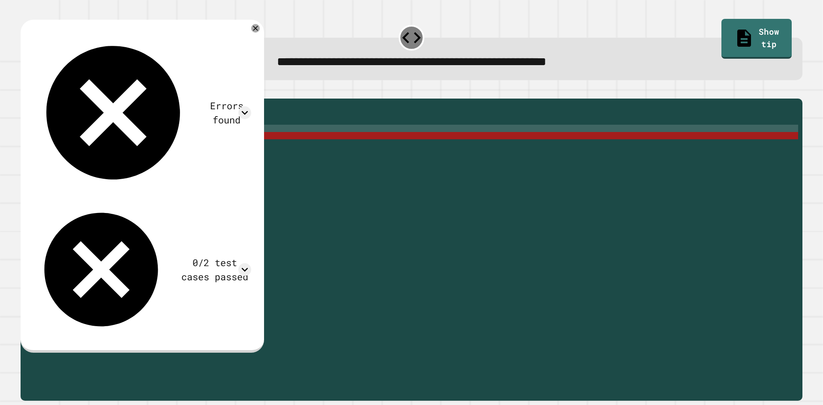
scroll to position [0, 0]
click at [182, 146] on div "public static int myFunction ( String randomString ) { // Fill in the code... S…" at bounding box center [418, 241] width 760 height 277
click at [180, 152] on div "public static int myFunction ( String randomString ) { // Fill in the code... S…" at bounding box center [418, 234] width 760 height 262
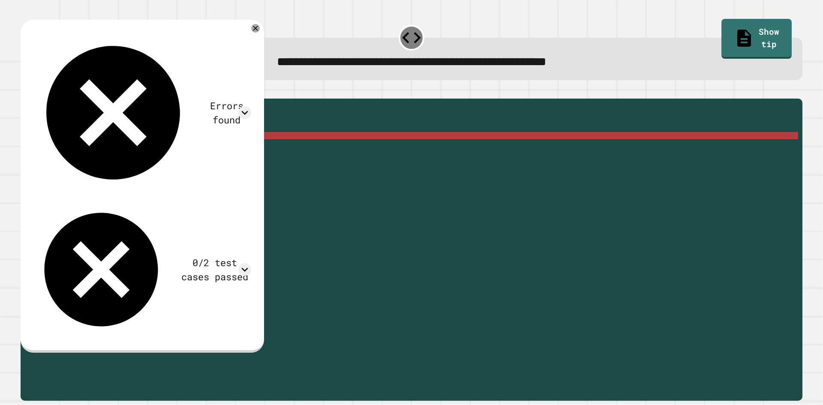
click at [145, 146] on div "public static int myFunction ( String randomString ) { // Fill in the code... S…" at bounding box center [418, 241] width 760 height 277
click at [179, 149] on div "public static int myFunction ( String randomString ) { // Fill in the code... S…" at bounding box center [418, 241] width 760 height 277
click at [71, 148] on div "public static int myFunction ( String randomString ) { // Fill in the code... S…" at bounding box center [418, 241] width 760 height 277
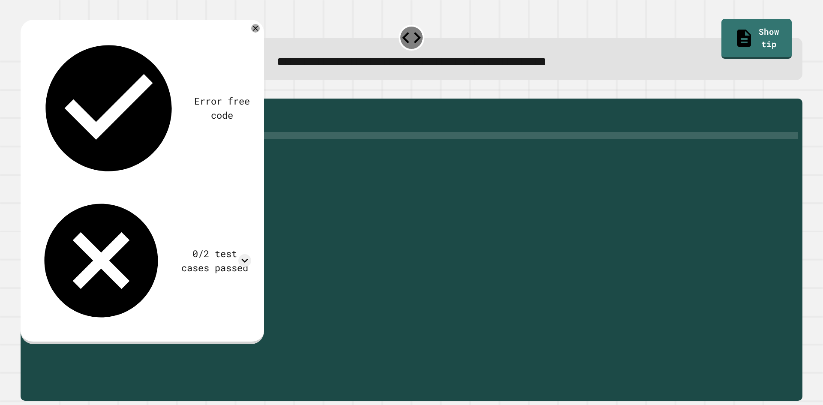
scroll to position [0, 1]
type textarea "**********"
click at [25, 92] on icon "button" at bounding box center [25, 92] width 0 height 0
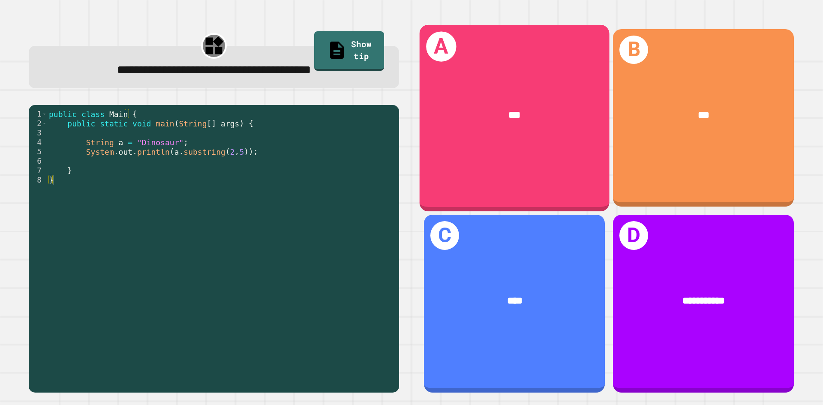
click at [502, 137] on div "***" at bounding box center [515, 115] width 190 height 57
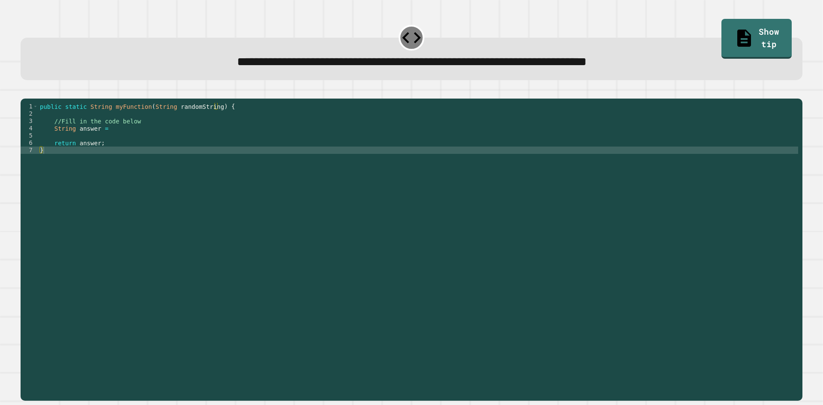
click at [109, 142] on div "public static String myFunction ( String randomString ) { //Fill in the code be…" at bounding box center [418, 241] width 760 height 277
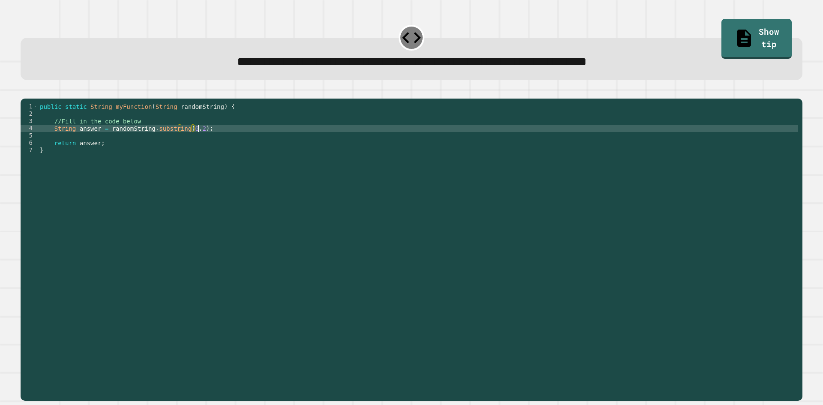
scroll to position [0, 11]
click at [25, 92] on icon "button" at bounding box center [25, 92] width 0 height 0
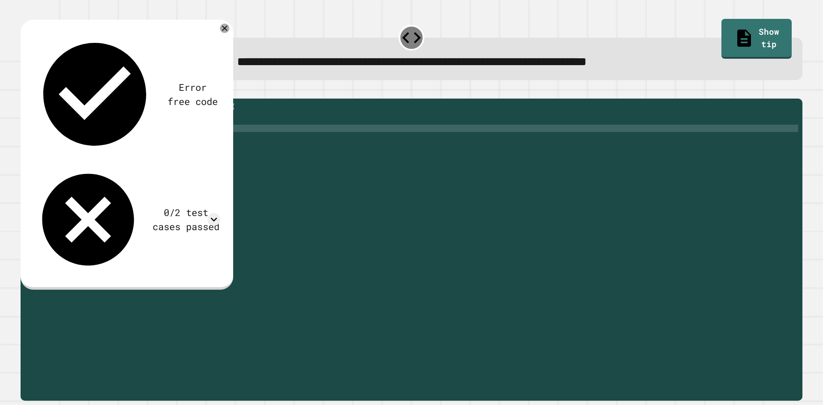
click at [229, 30] on icon at bounding box center [224, 28] width 9 height 9
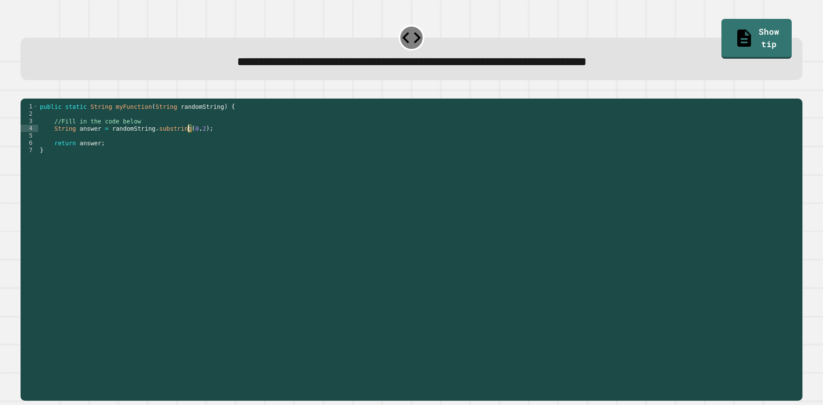
click at [189, 141] on div "public static String myFunction ( String randomString ) { //Fill in the code be…" at bounding box center [418, 241] width 760 height 277
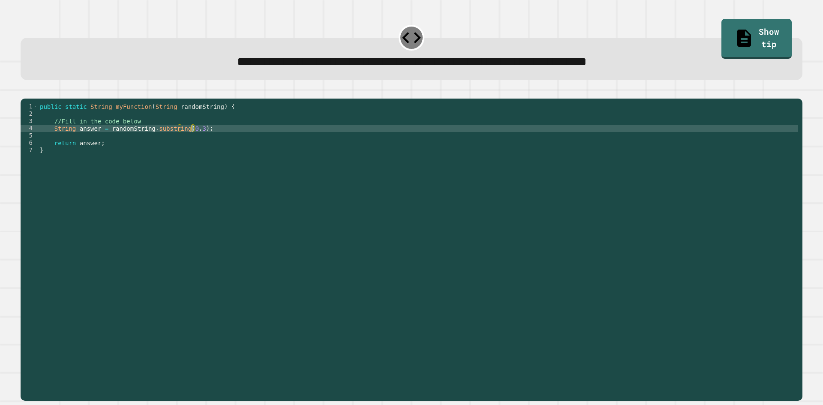
type textarea "**********"
click at [33, 100] on icon "button" at bounding box center [30, 97] width 5 height 6
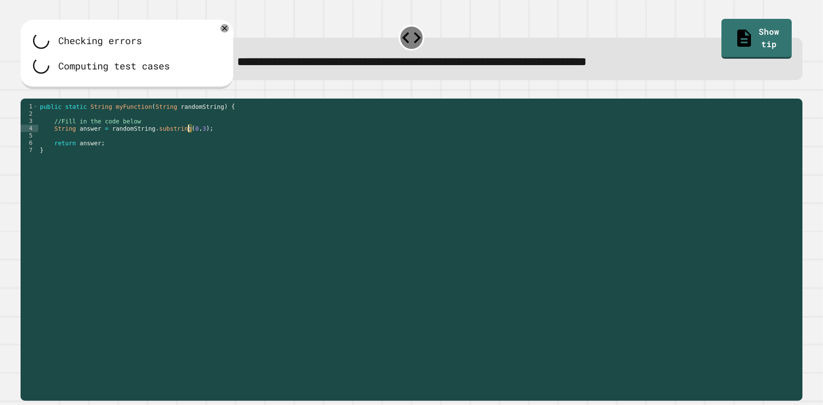
drag, startPoint x: 193, startPoint y: 141, endPoint x: 188, endPoint y: 141, distance: 4.7
click at [188, 141] on div "public static String myFunction ( String randomString ) { //Fill in the code be…" at bounding box center [418, 241] width 760 height 277
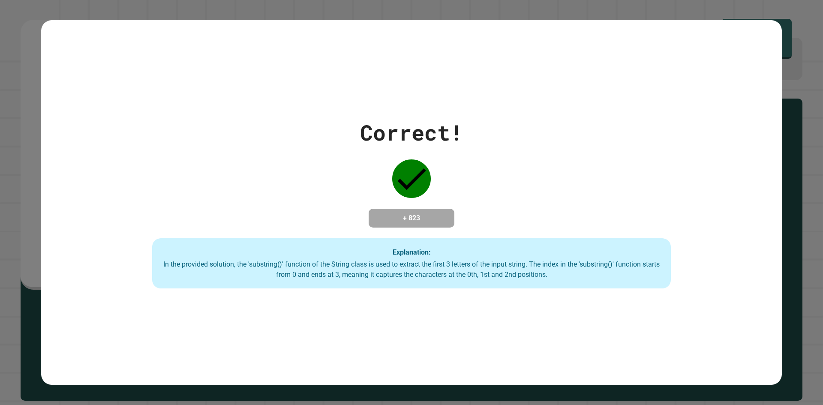
click at [461, 329] on div "Correct! + 823 Explanation: In the provided solution, the 'substring()' functio…" at bounding box center [411, 202] width 741 height 365
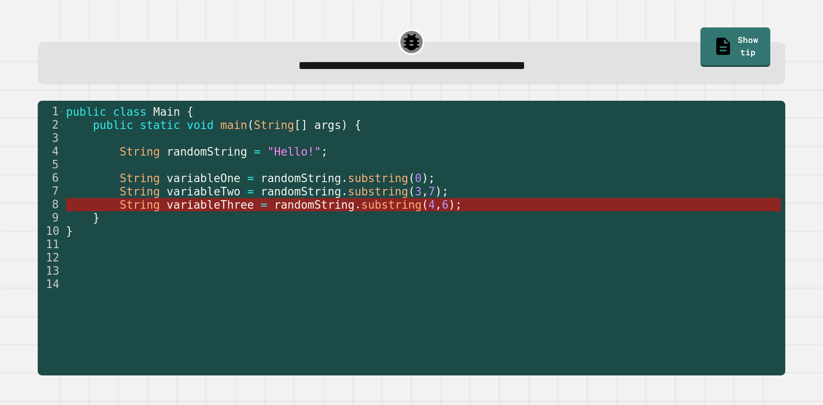
click at [328, 210] on span "randomString" at bounding box center [314, 205] width 81 height 13
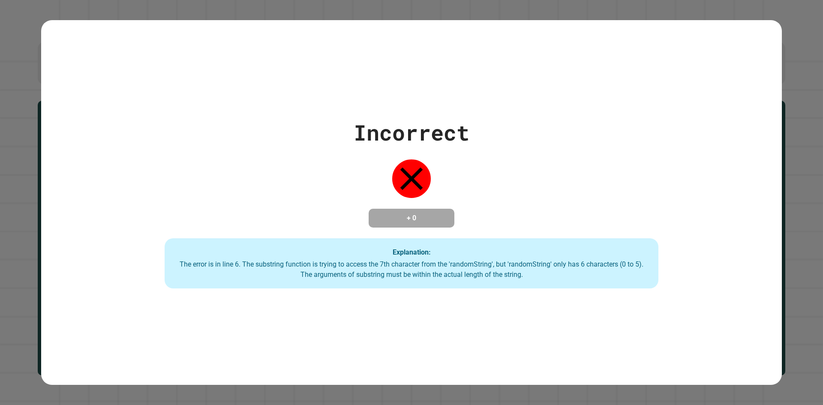
click at [470, 211] on div "Incorrect + 0 Explanation: The error is in line 6. The substring function is tr…" at bounding box center [412, 203] width 706 height 172
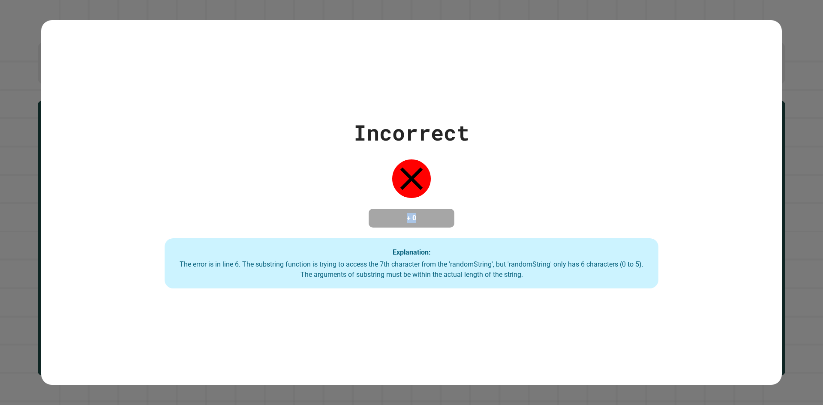
click at [470, 211] on div "Incorrect + 0 Explanation: The error is in line 6. The substring function is tr…" at bounding box center [412, 203] width 706 height 172
click at [479, 223] on div "Incorrect + 0 Explanation: The error is in line 6. The substring function is tr…" at bounding box center [412, 203] width 706 height 172
click at [483, 230] on div "Incorrect + 0 Explanation: The error is in line 6. The substring function is tr…" at bounding box center [412, 203] width 706 height 172
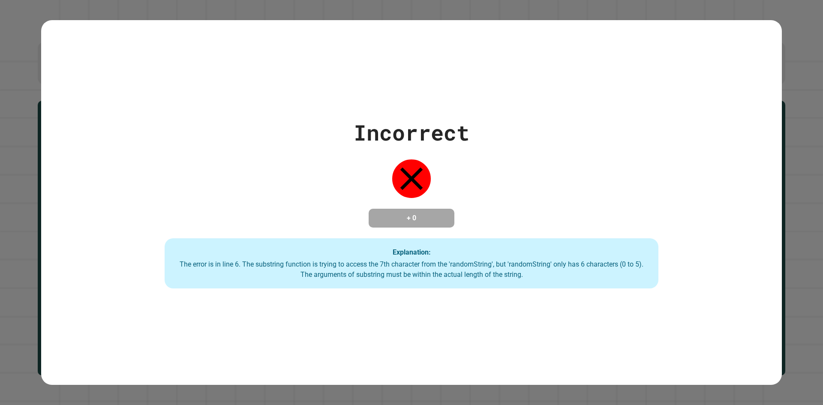
click at [488, 247] on div "Explanation: The error is in line 6. The substring function is trying to access…" at bounding box center [412, 263] width 494 height 51
click at [472, 206] on div "Incorrect + 0 Explanation: The error is in line 6. The substring function is tr…" at bounding box center [412, 203] width 706 height 172
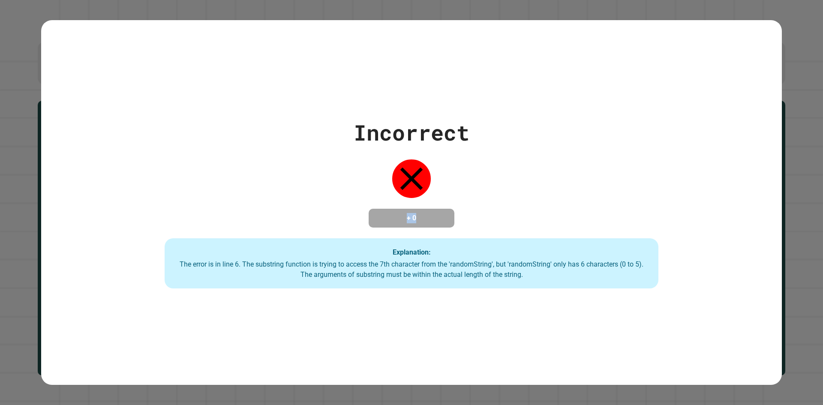
click at [472, 206] on div "Incorrect + 0 Explanation: The error is in line 6. The substring function is tr…" at bounding box center [412, 203] width 706 height 172
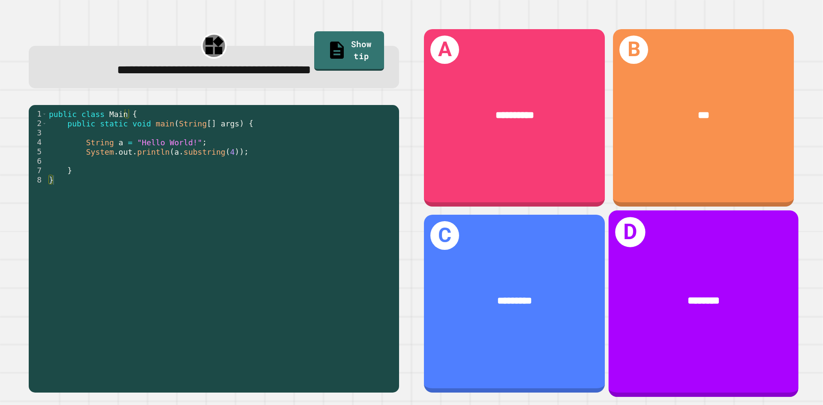
click at [709, 306] on div "********" at bounding box center [704, 301] width 190 height 57
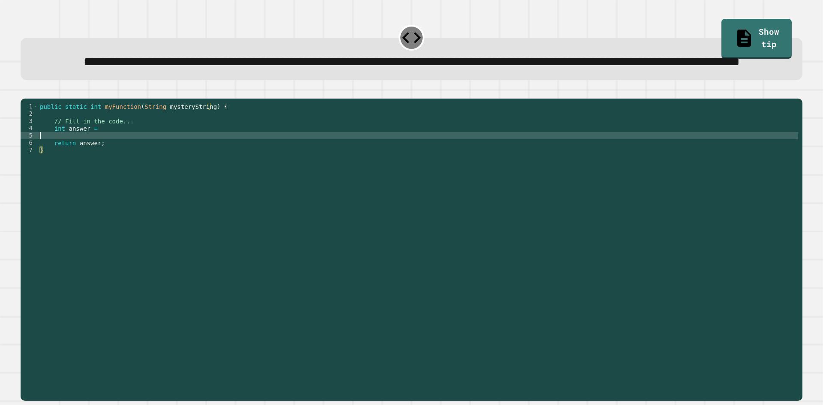
click at [118, 165] on div "public static int myFunction ( String mysteryString ) { // Fill in the code... …" at bounding box center [418, 230] width 760 height 255
click at [116, 160] on div "public static int myFunction ( String mysteryString ) { // Fill in the code... …" at bounding box center [418, 230] width 760 height 255
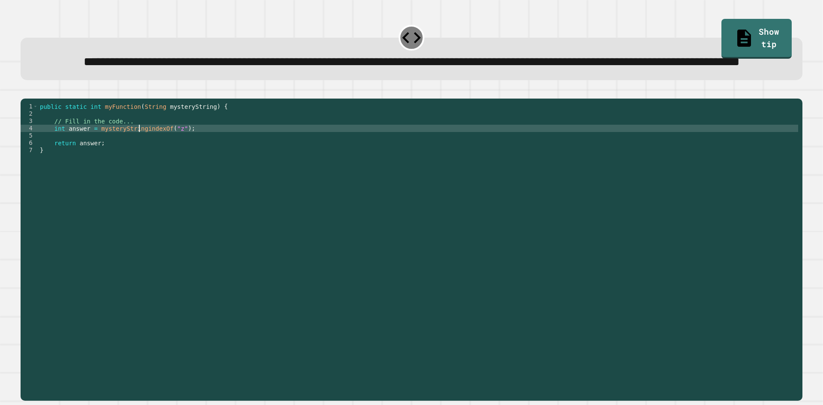
scroll to position [0, 7]
type textarea "**********"
click at [25, 92] on icon "button" at bounding box center [25, 92] width 0 height 0
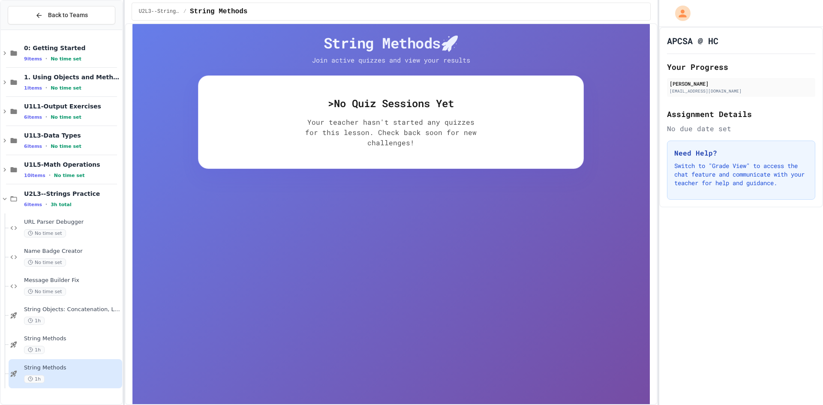
scroll to position [86, 0]
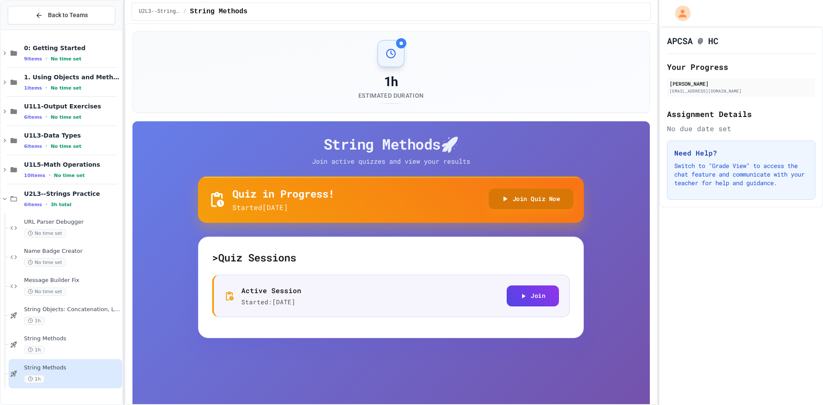
click at [514, 199] on button "Join Quiz Now" at bounding box center [531, 199] width 85 height 21
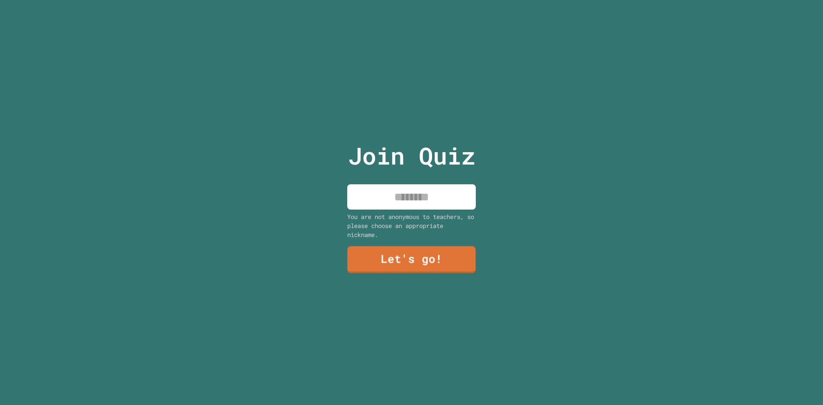
click at [379, 194] on input at bounding box center [411, 196] width 129 height 25
type input "******"
type input "**********"
click at [439, 254] on link "Let's go!" at bounding box center [411, 259] width 127 height 28
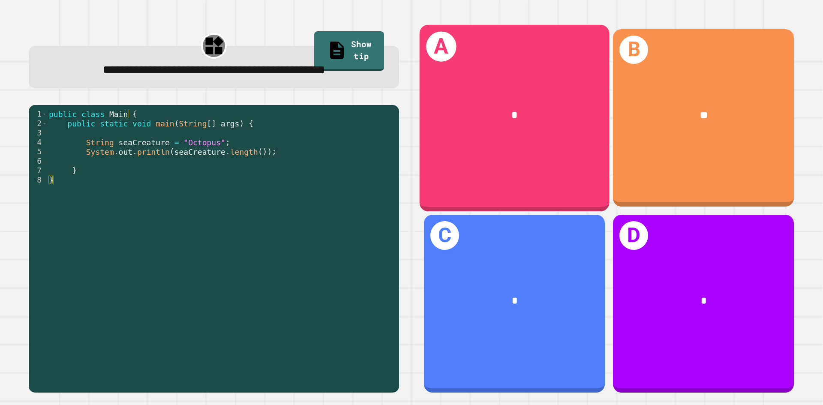
click at [464, 136] on div "*" at bounding box center [515, 115] width 190 height 57
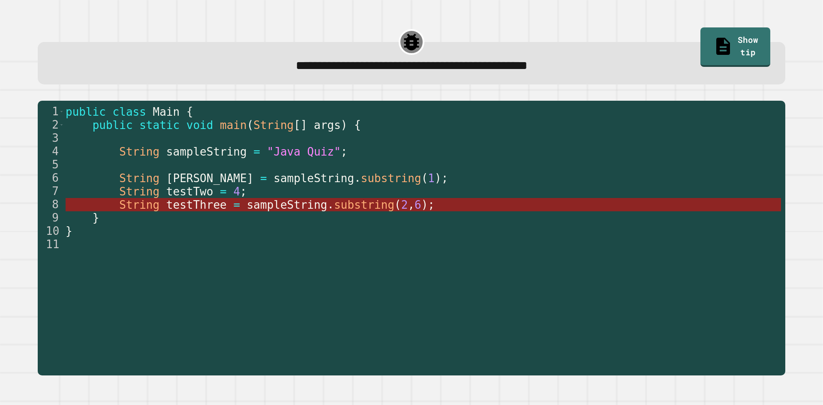
click at [271, 206] on span "sampleString" at bounding box center [287, 205] width 81 height 13
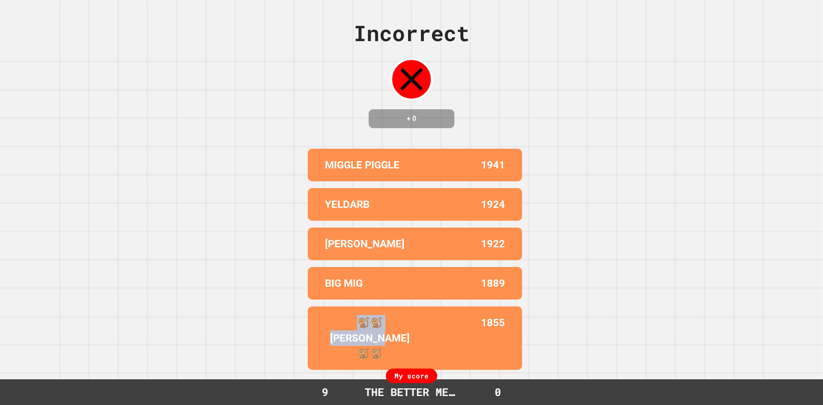
drag, startPoint x: 407, startPoint y: 341, endPoint x: 274, endPoint y: 330, distance: 133.0
click at [274, 330] on div "Incorrect + 0 MIGGLE PIGGLE 1941 YELDARB 1924 [PERSON_NAME] 1922 BIG MIG 1889 🐒…" at bounding box center [411, 202] width 823 height 405
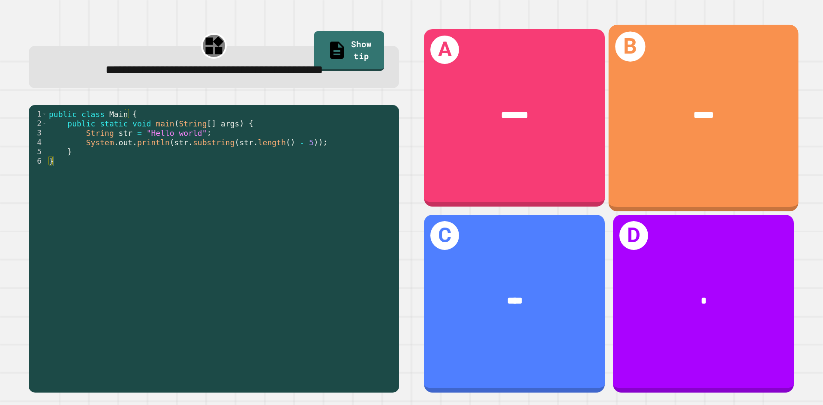
click at [673, 137] on div "*****" at bounding box center [704, 115] width 190 height 57
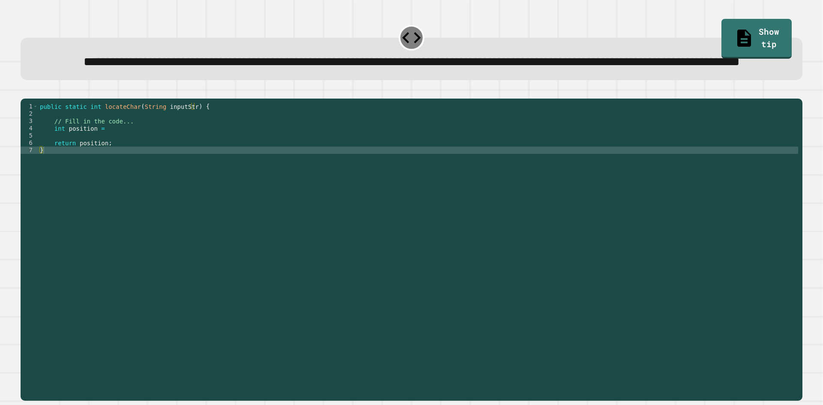
click at [120, 163] on div "public static int locateChar ( String inputStr ) { // Fill in the code... int p…" at bounding box center [418, 230] width 760 height 255
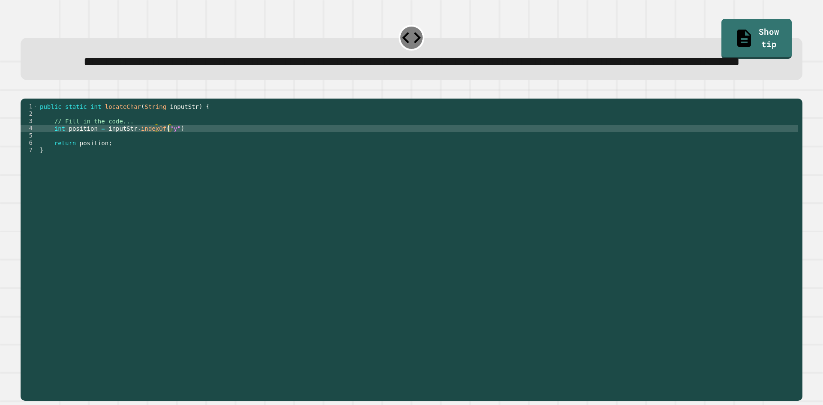
scroll to position [0, 9]
click at [33, 100] on icon "button" at bounding box center [30, 97] width 5 height 6
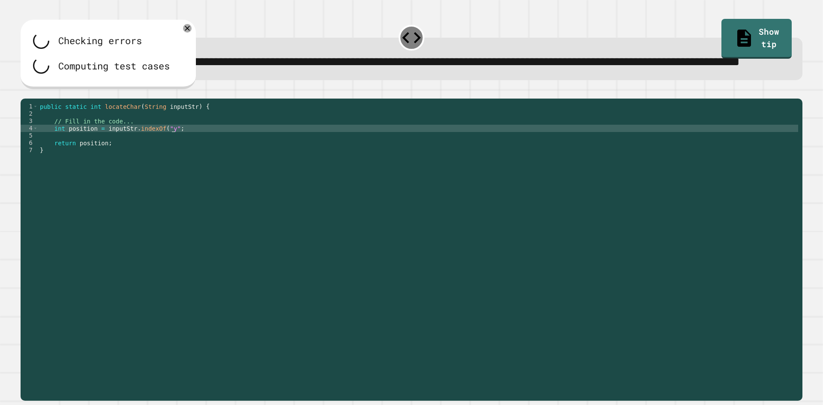
click at [179, 161] on div "public static int locateChar ( String inputStr ) { // Fill in the code... int p…" at bounding box center [418, 230] width 760 height 255
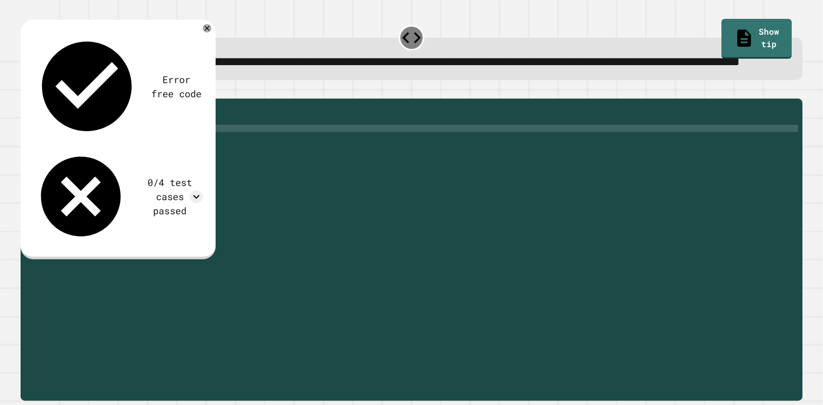
type textarea "**********"
click at [25, 92] on button "button" at bounding box center [25, 92] width 0 height 0
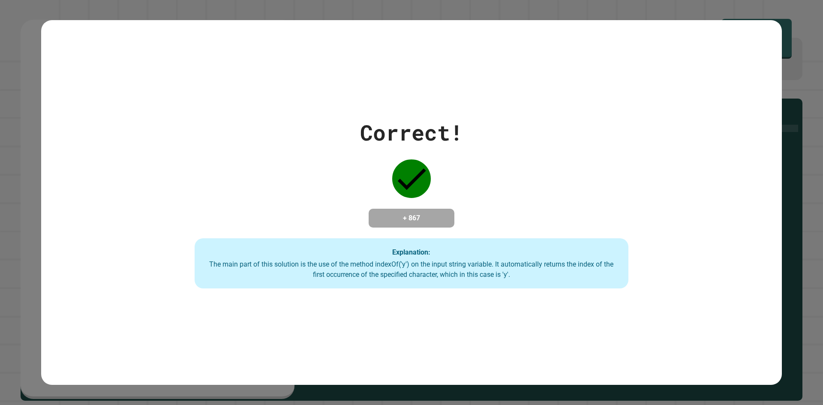
click at [602, 149] on div "Correct! + 867 Explanation: The main part of this solution is the use of the me…" at bounding box center [412, 203] width 621 height 172
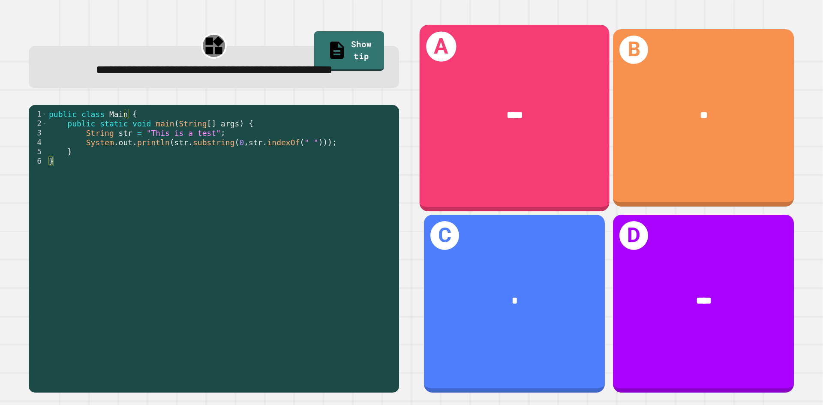
click at [541, 142] on div "****" at bounding box center [515, 115] width 190 height 57
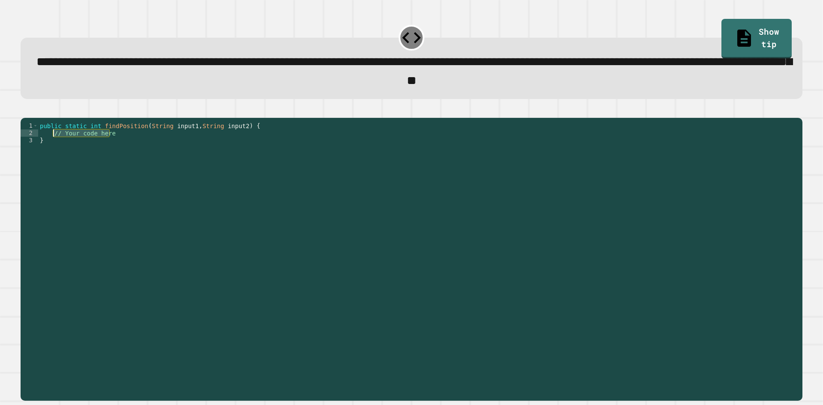
drag, startPoint x: 145, startPoint y: 148, endPoint x: 53, endPoint y: 148, distance: 91.8
click at [53, 148] on div "public static int findPosition ( String input1 , String input2 ) { // Your code…" at bounding box center [418, 249] width 760 height 255
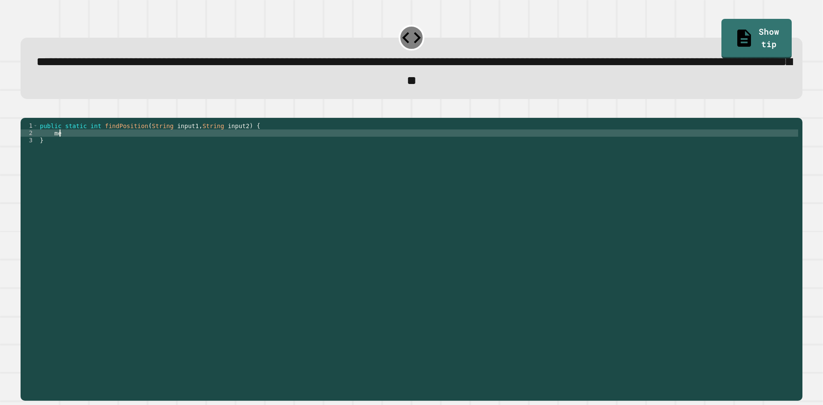
scroll to position [0, 1]
type textarea "******"
click at [25, 111] on icon "button" at bounding box center [25, 111] width 0 height 0
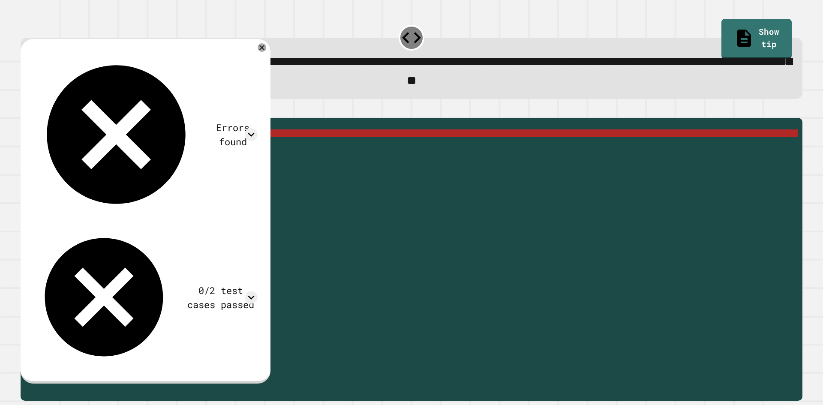
click at [117, 146] on div "public static int findPosition ( String input1 , String input2 ) { return input…" at bounding box center [418, 249] width 760 height 255
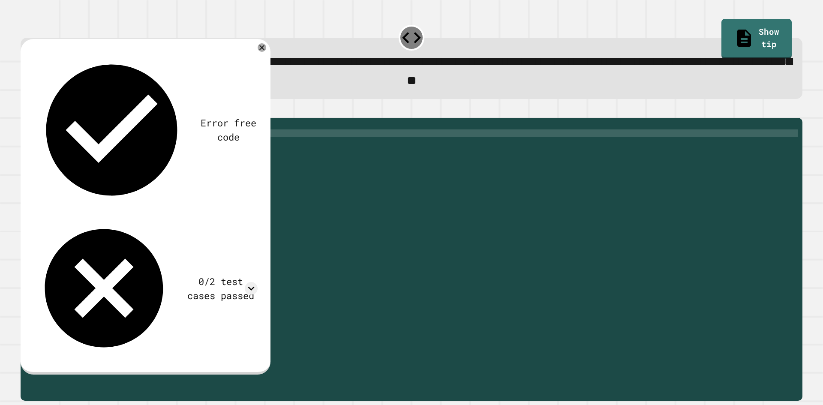
scroll to position [0, 6]
click at [25, 111] on button "button" at bounding box center [25, 111] width 0 height 0
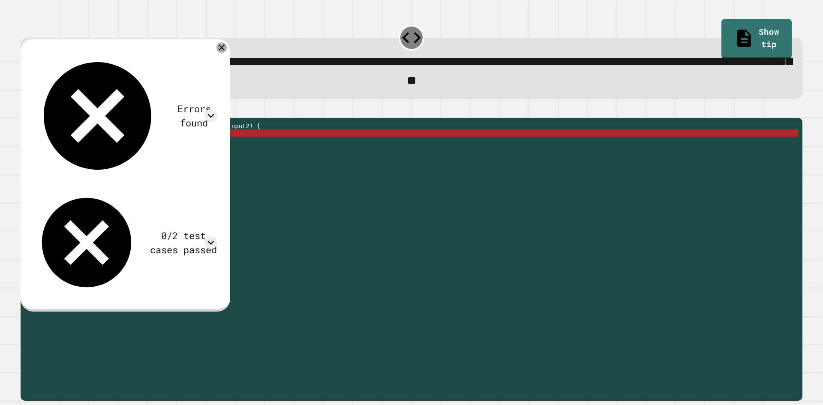
click at [227, 49] on icon at bounding box center [222, 47] width 10 height 10
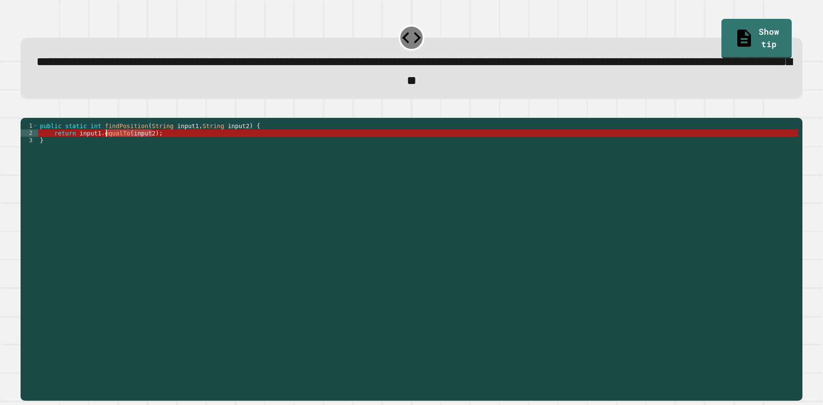
drag, startPoint x: 162, startPoint y: 146, endPoint x: 105, endPoint y: 150, distance: 56.7
click at [105, 150] on div "public static int findPosition ( String input1 , String input2 ) { return input…" at bounding box center [418, 249] width 760 height 255
click at [119, 146] on div "public static int findPosition ( String input1 , String input2 ) { return input…" at bounding box center [418, 242] width 760 height 241
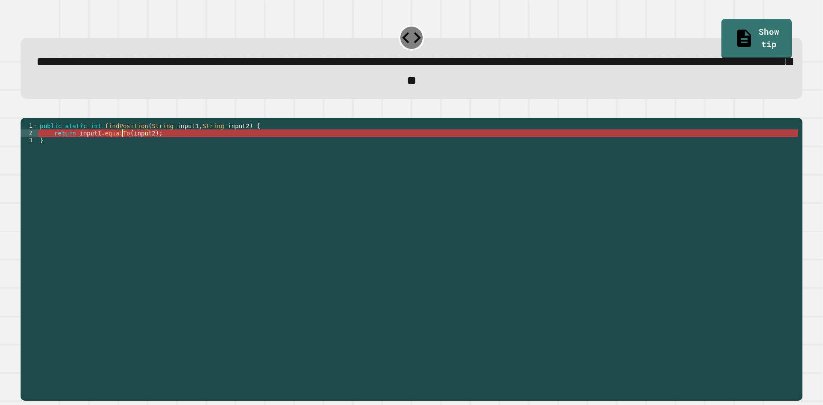
click at [121, 148] on div "public static int findPosition ( String input1 , String input2 ) { return input…" at bounding box center [418, 249] width 760 height 255
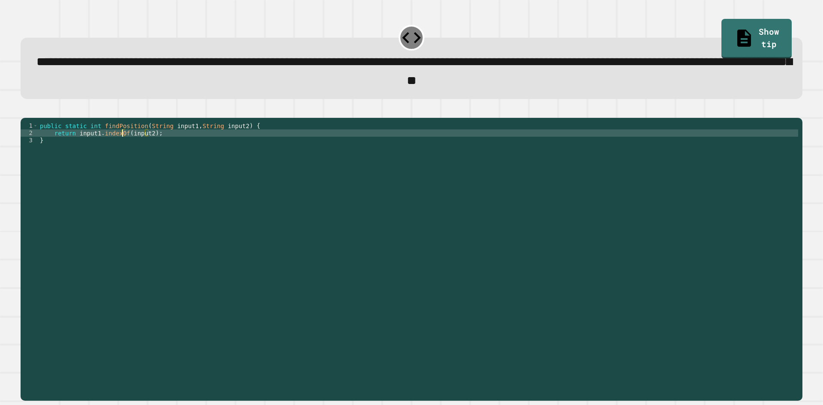
type textarea "**********"
click at [25, 111] on button "button" at bounding box center [25, 111] width 0 height 0
